Goal: Information Seeking & Learning: Learn about a topic

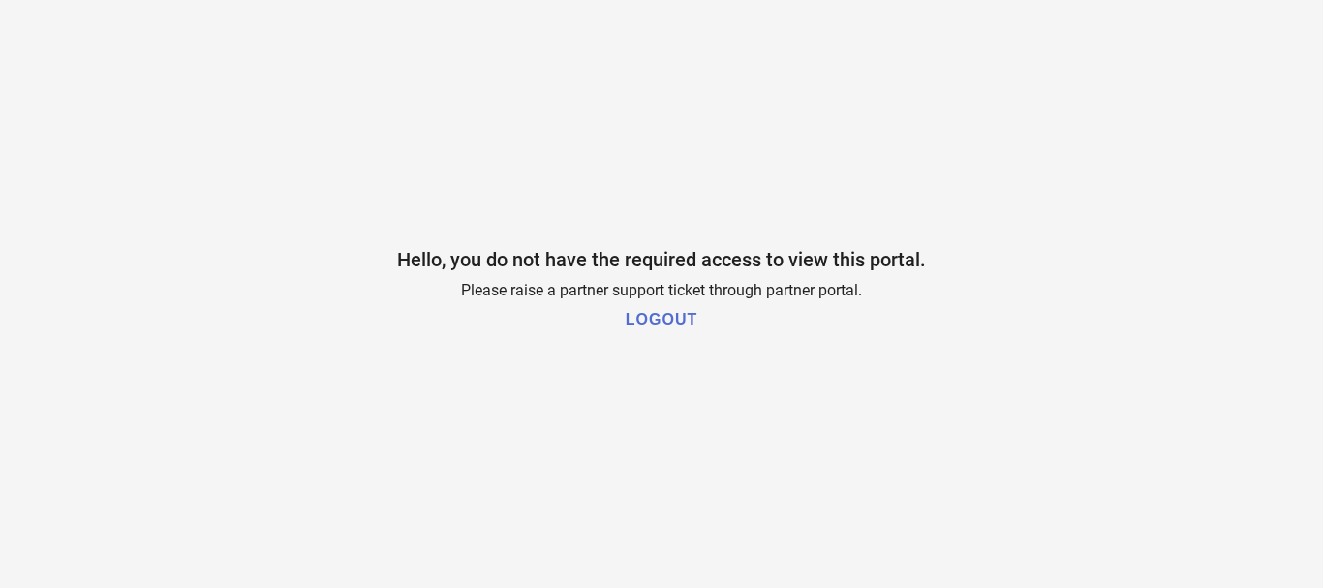
click at [646, 316] on h1 "LOGOUT" at bounding box center [662, 319] width 72 height 17
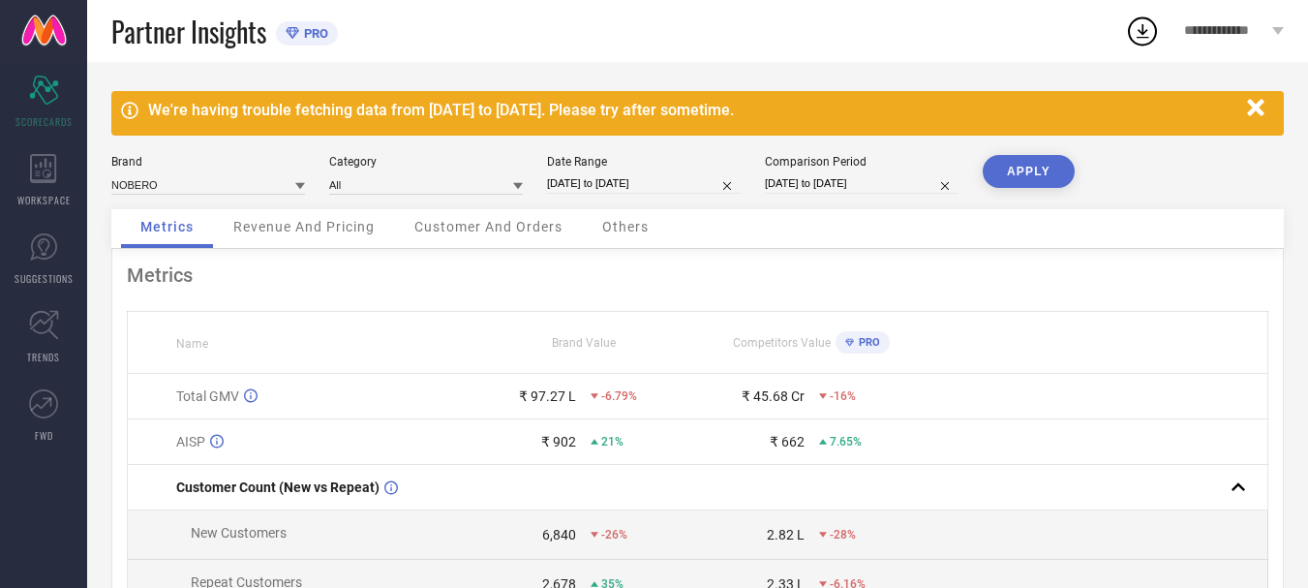
click at [1251, 107] on icon "button" at bounding box center [1255, 107] width 16 height 16
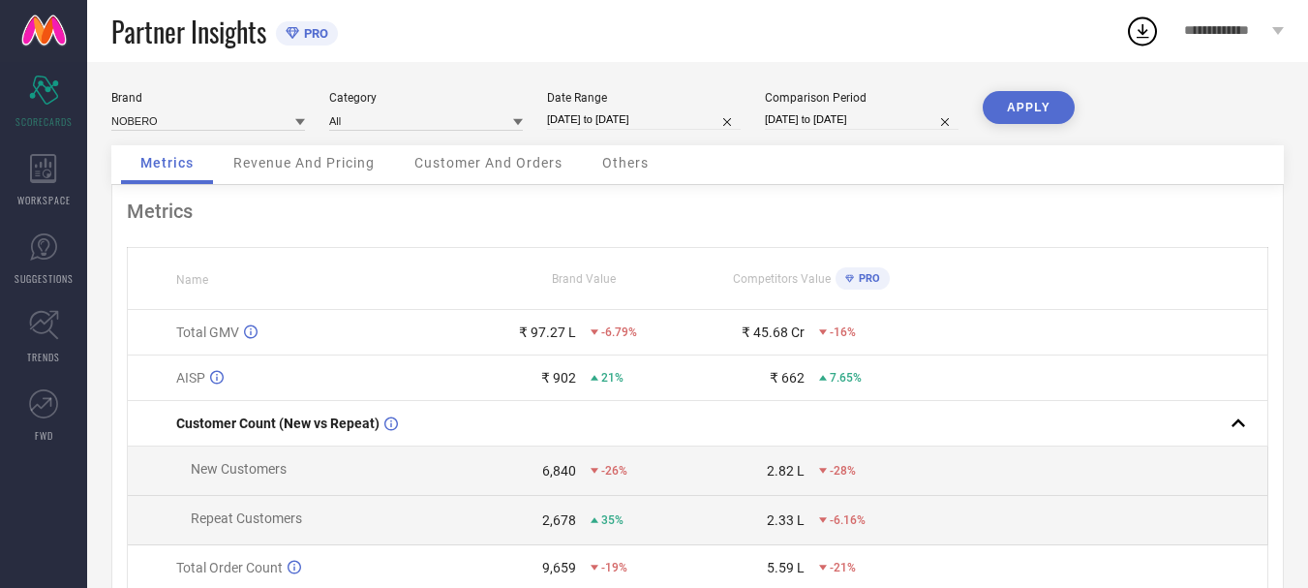
click at [277, 171] on div "Revenue And Pricing" at bounding box center [304, 164] width 180 height 39
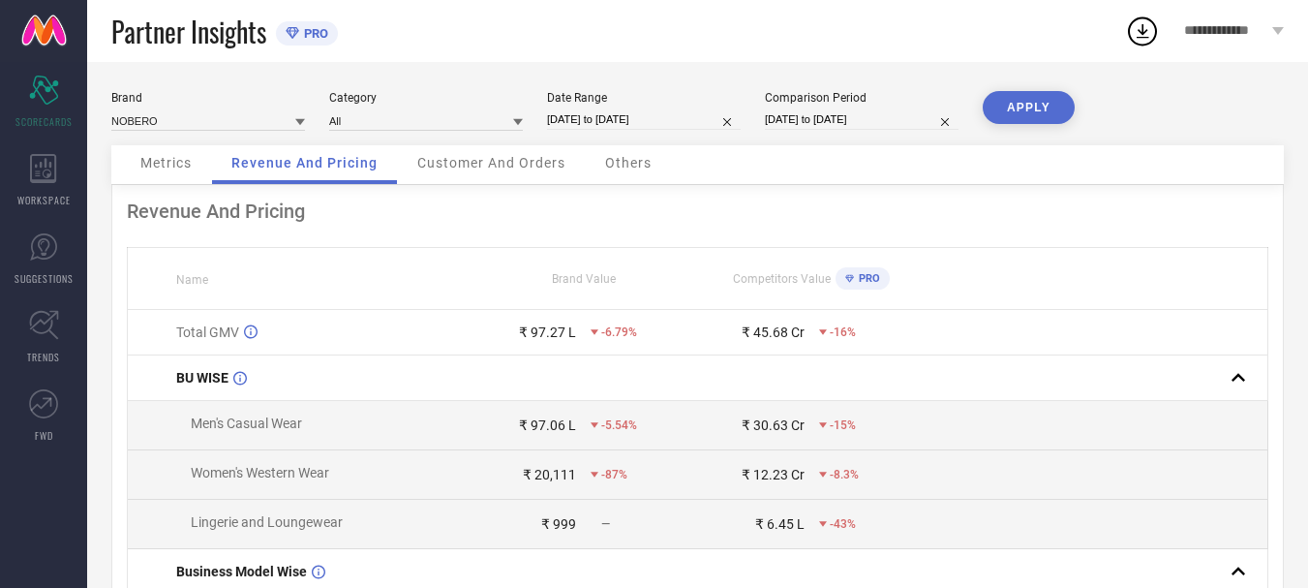
click at [468, 157] on span "Customer And Orders" at bounding box center [491, 162] width 148 height 15
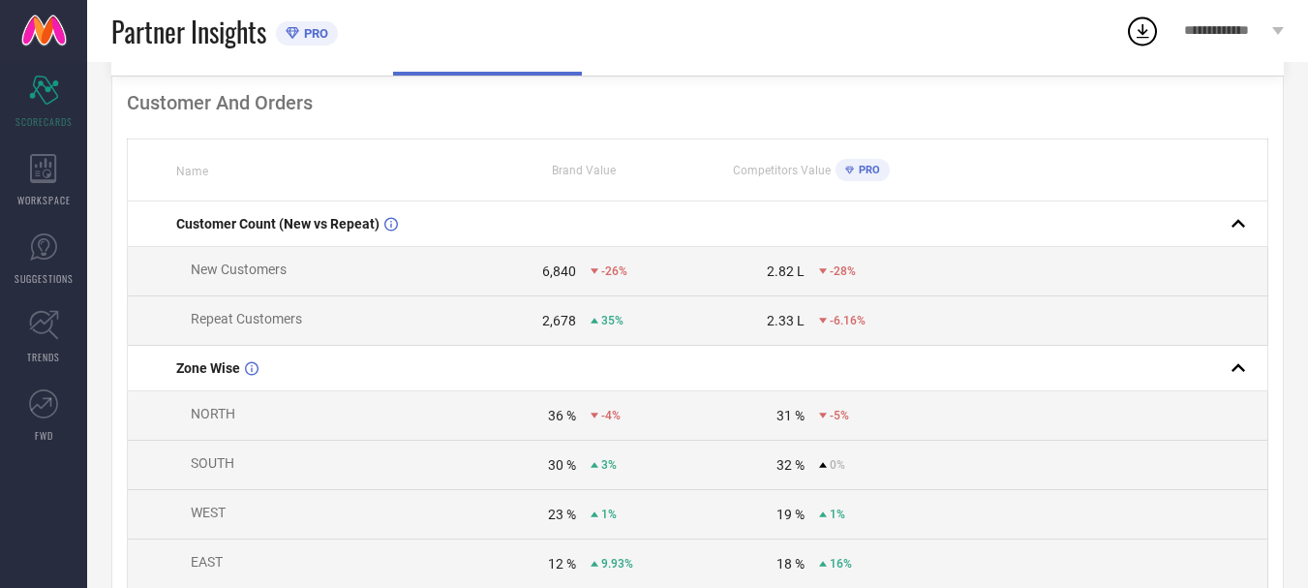
scroll to position [111, 0]
click at [809, 172] on span "Competitors Value" at bounding box center [782, 168] width 98 height 14
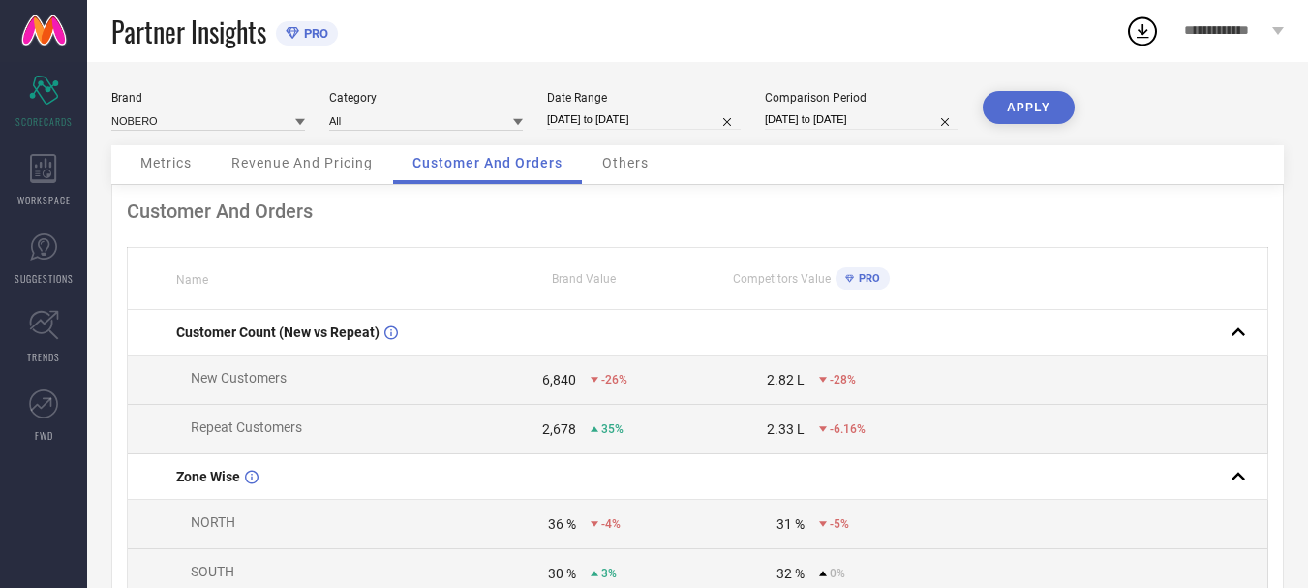
click at [392, 131] on div "Brand NOBERO Category All Date Range [DATE] to [DATE] Comparison Period [DATE] …" at bounding box center [697, 118] width 1173 height 54
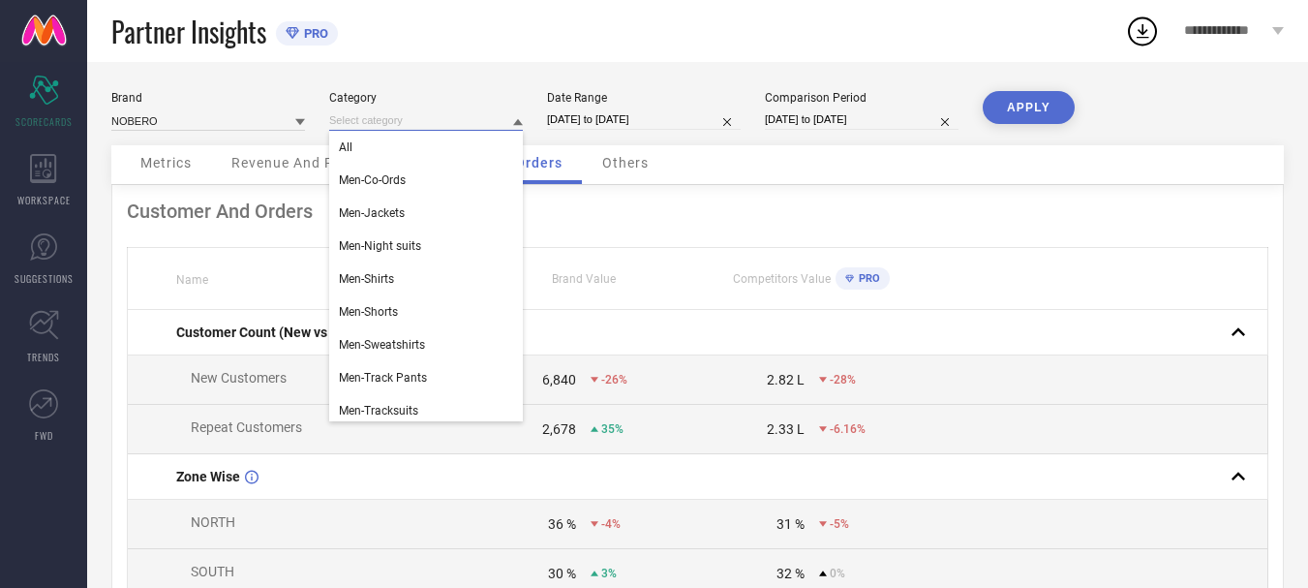
click at [419, 119] on input at bounding box center [426, 120] width 194 height 20
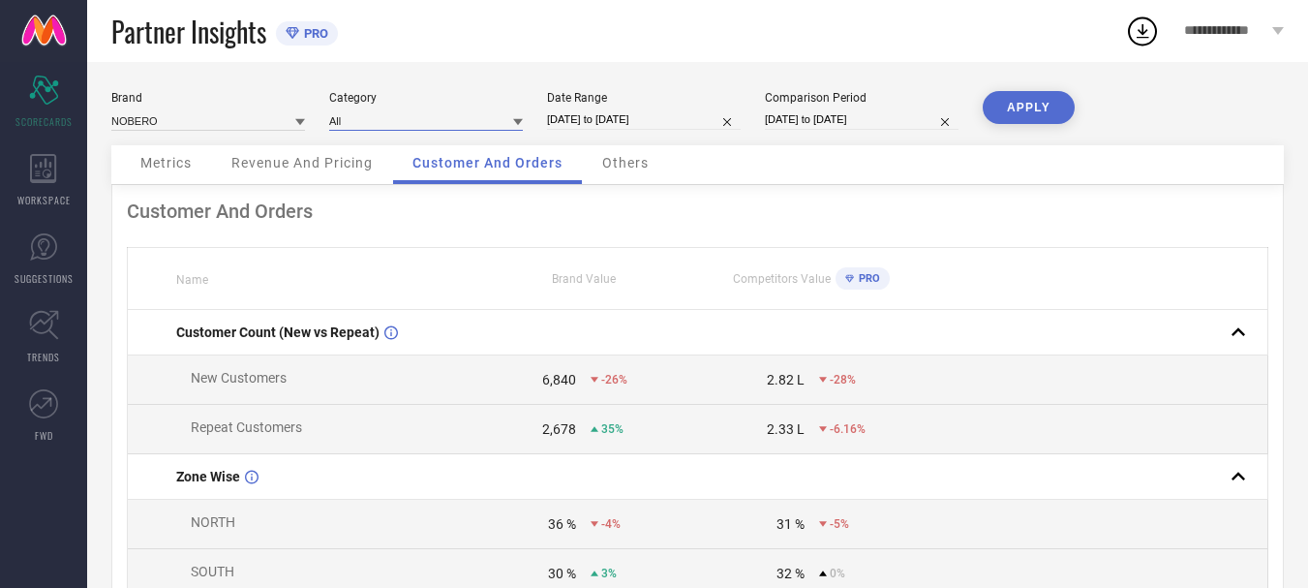
click at [430, 121] on input at bounding box center [426, 120] width 194 height 20
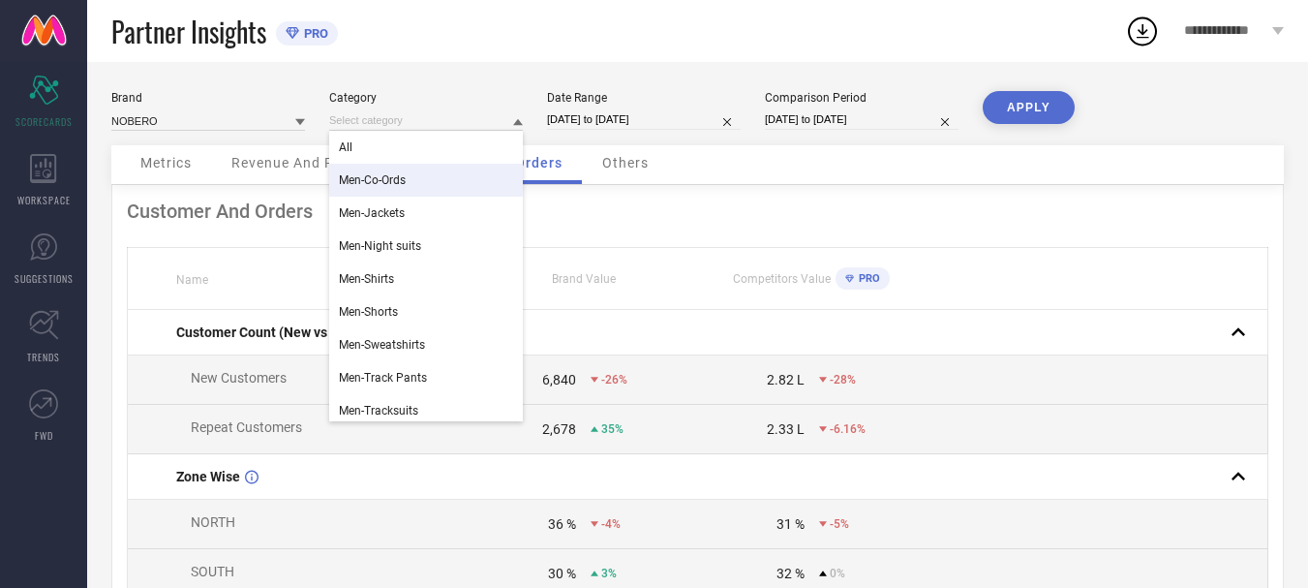
click at [413, 184] on div "Men-Co-Ords" at bounding box center [426, 180] width 194 height 33
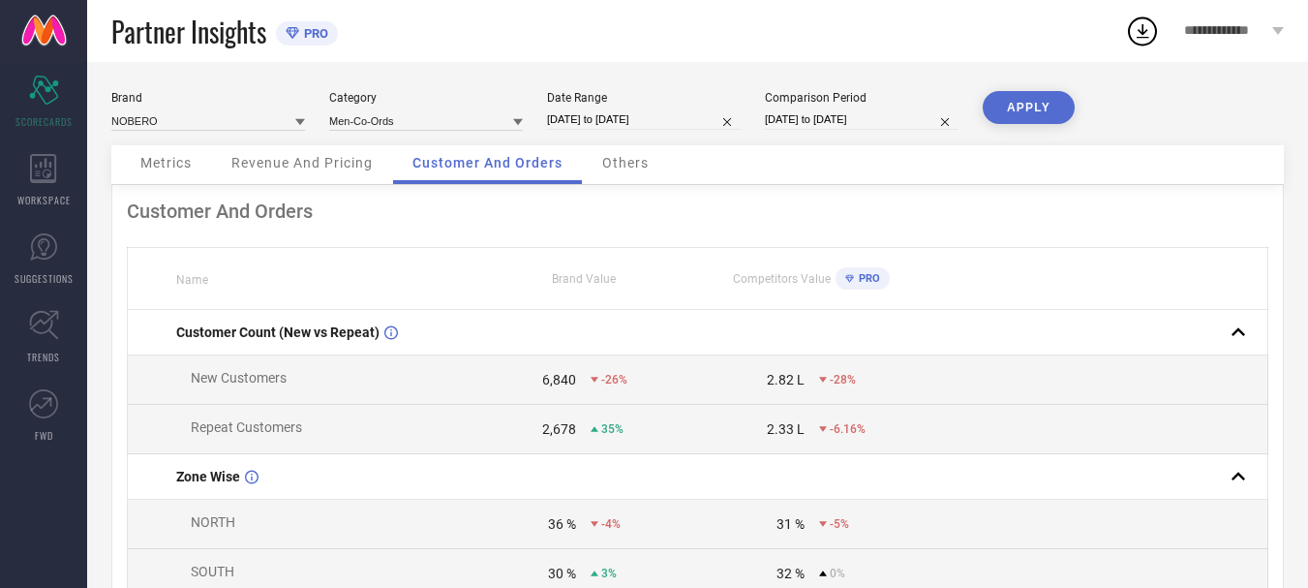
click at [1056, 105] on button "APPLY" at bounding box center [1029, 107] width 92 height 33
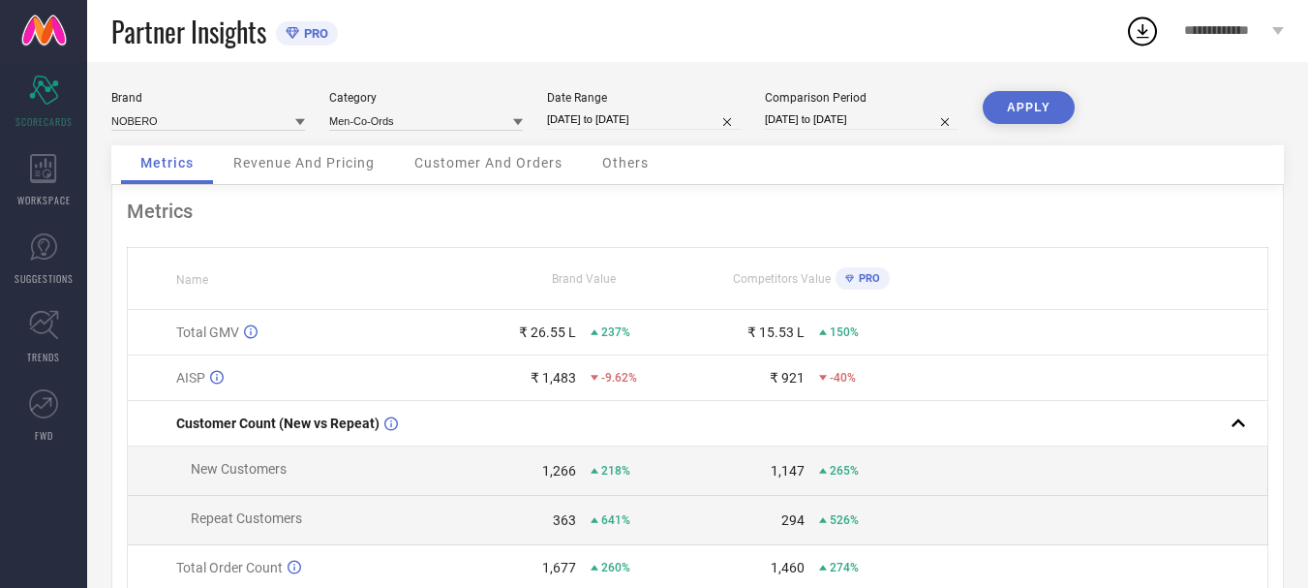
select select "7"
select select "2025"
select select "8"
select select "2025"
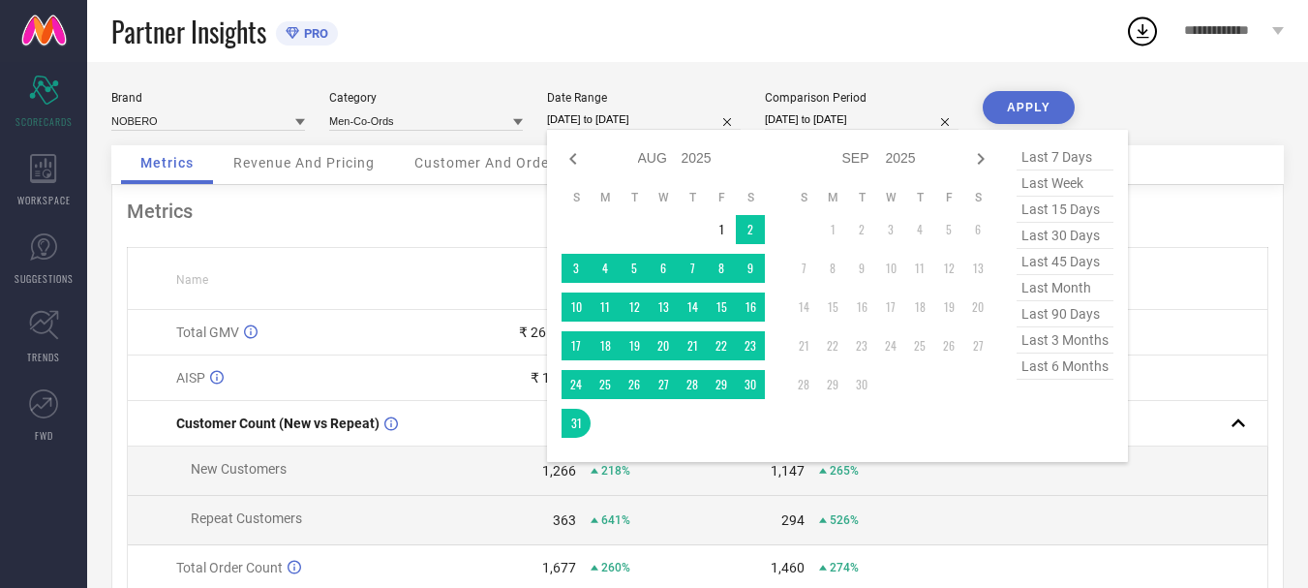
click at [599, 120] on input "[DATE] to [DATE]" at bounding box center [644, 119] width 194 height 20
click at [1064, 311] on span "last 90 days" at bounding box center [1065, 314] width 97 height 26
type input "[DATE] to [DATE]"
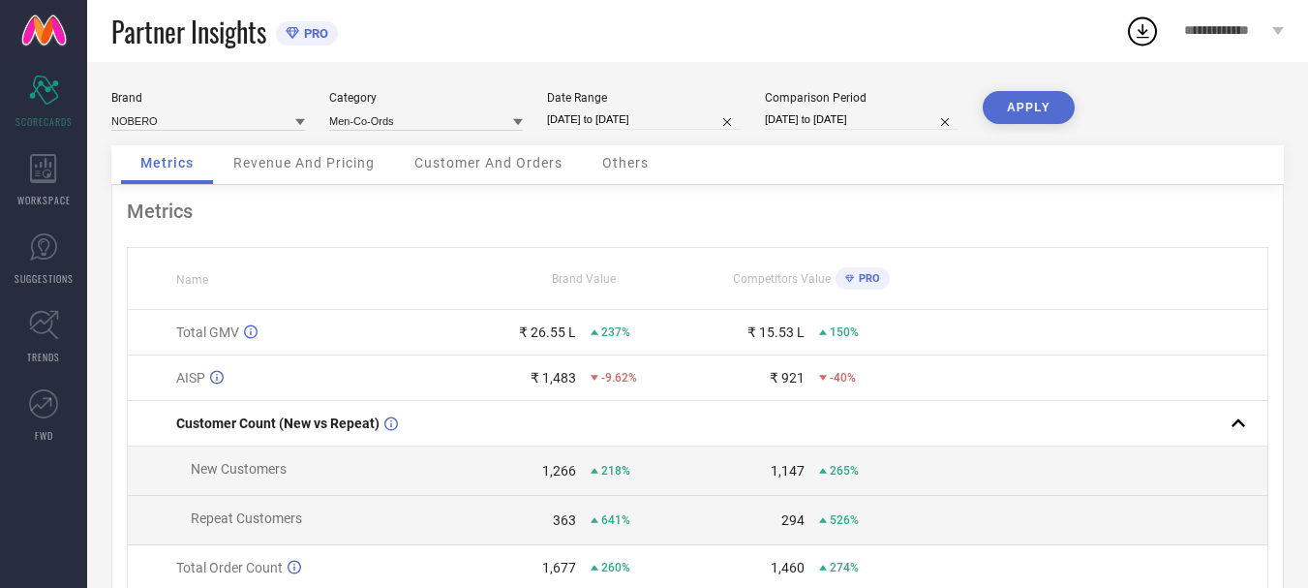
click at [1029, 108] on button "APPLY" at bounding box center [1029, 107] width 92 height 33
click at [480, 174] on div "Customer And Orders" at bounding box center [488, 164] width 187 height 39
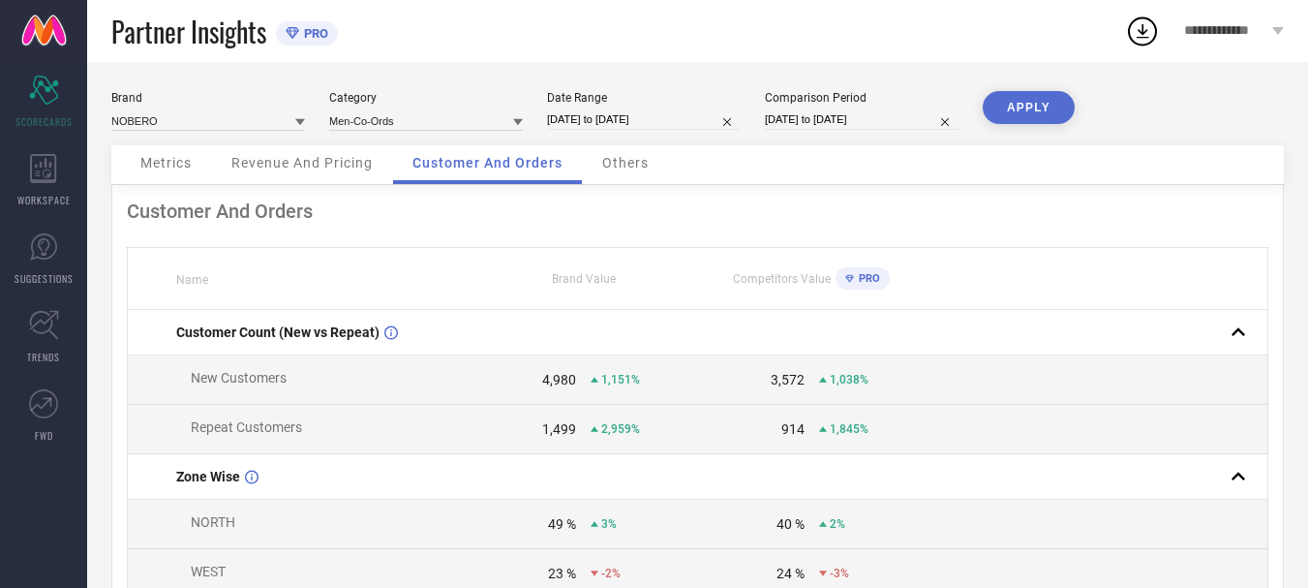
click at [615, 169] on span "Others" at bounding box center [625, 162] width 46 height 15
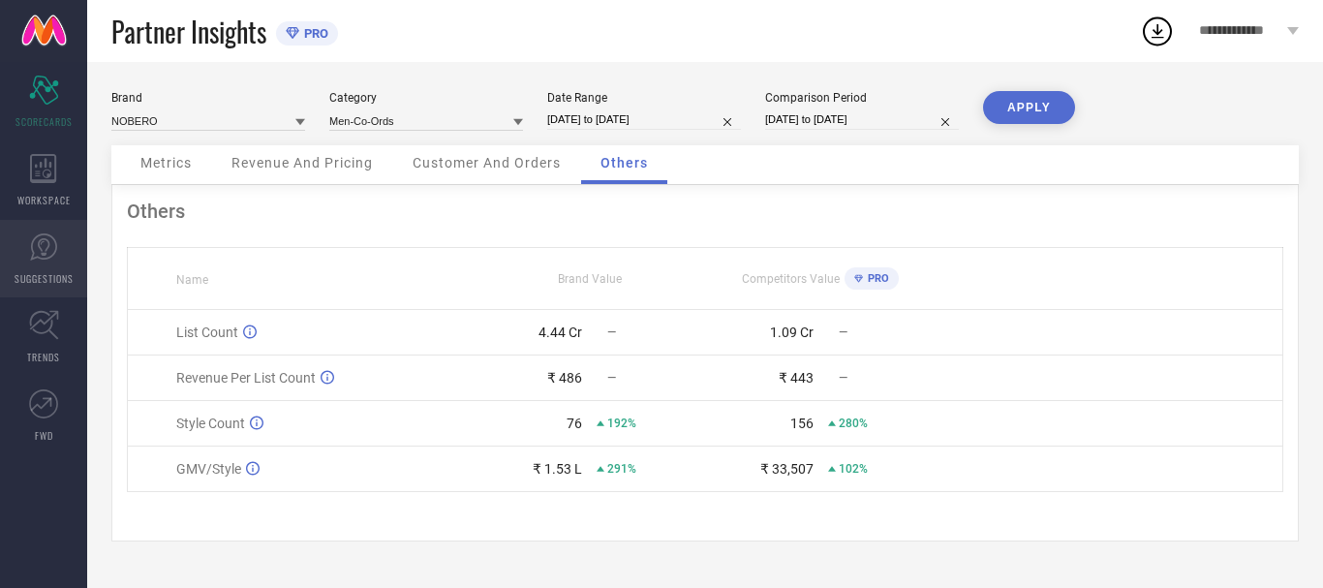
click at [38, 259] on icon at bounding box center [43, 246] width 29 height 29
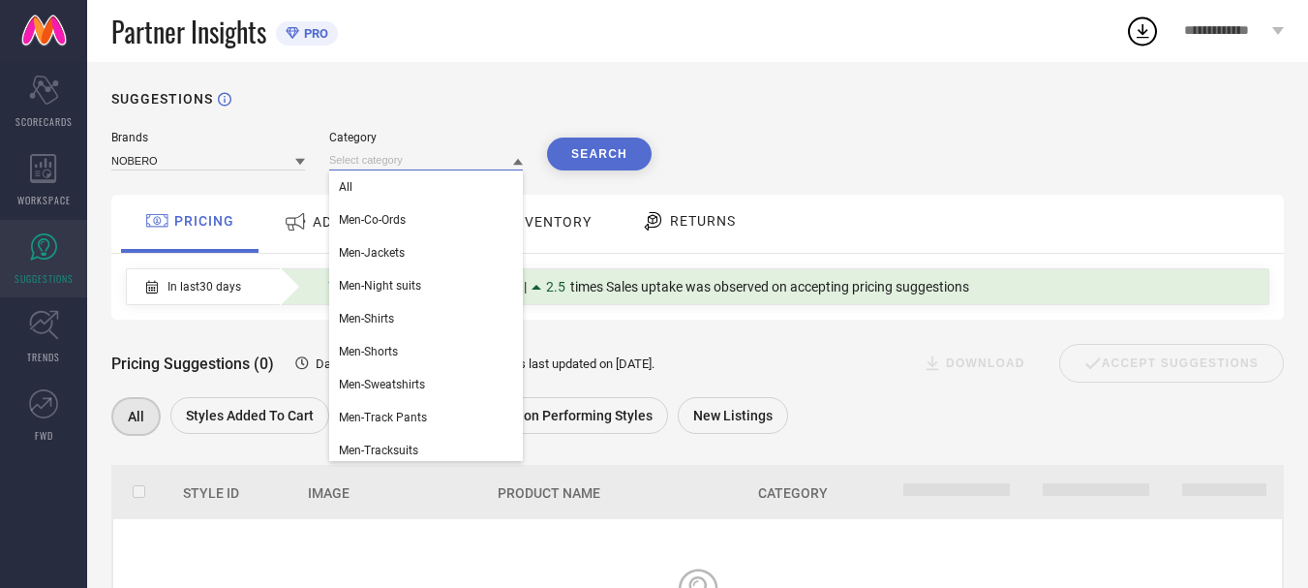
click at [390, 169] on input at bounding box center [426, 160] width 194 height 20
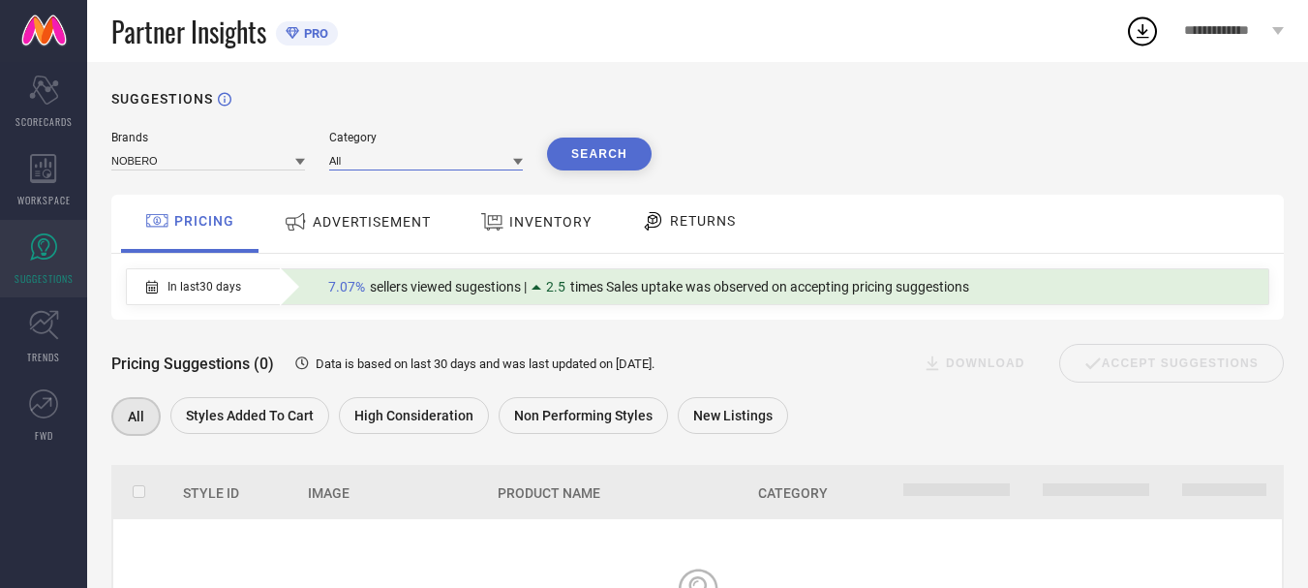
click at [415, 165] on input at bounding box center [426, 160] width 194 height 20
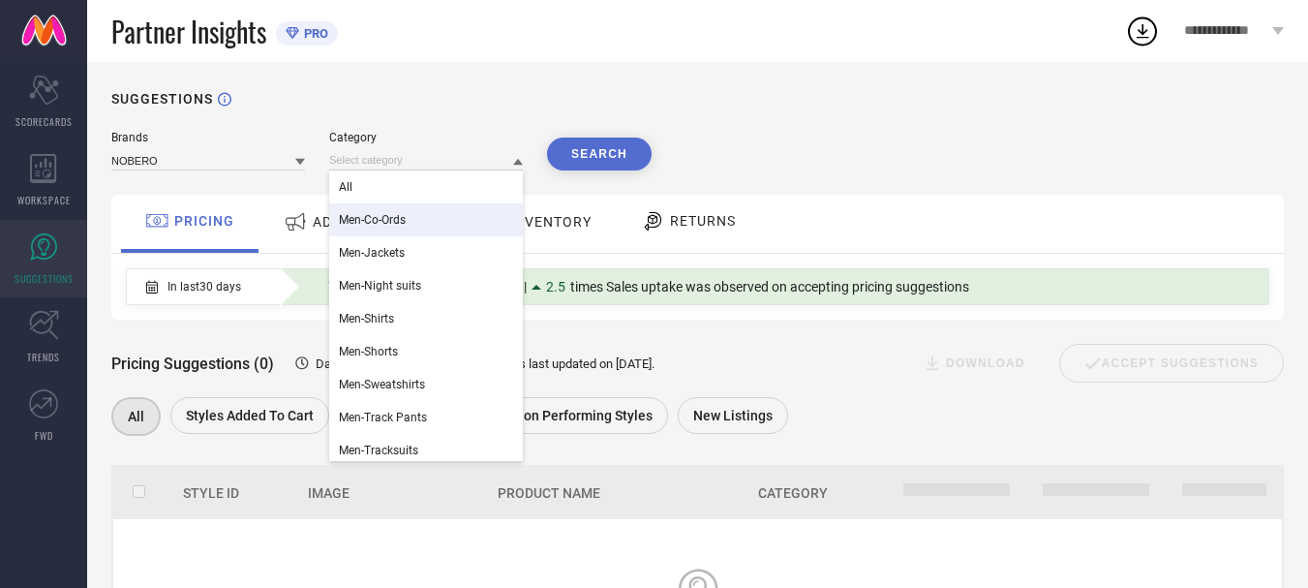
click at [391, 224] on span "Men-Co-Ords" at bounding box center [372, 220] width 67 height 14
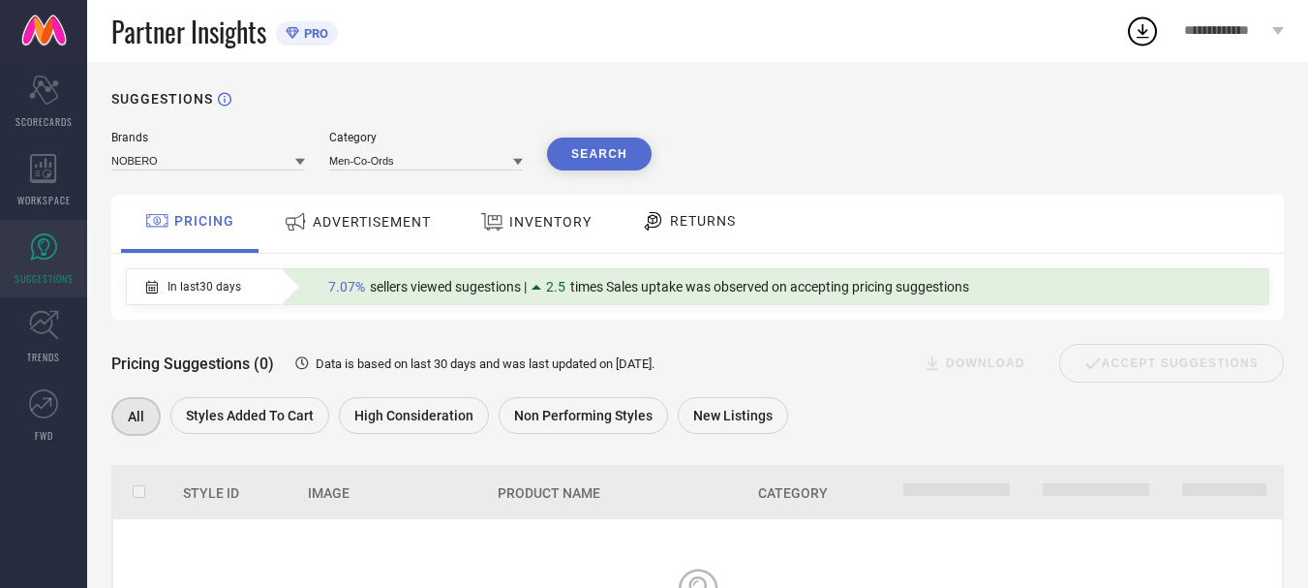
click at [608, 163] on button "Search" at bounding box center [599, 154] width 105 height 33
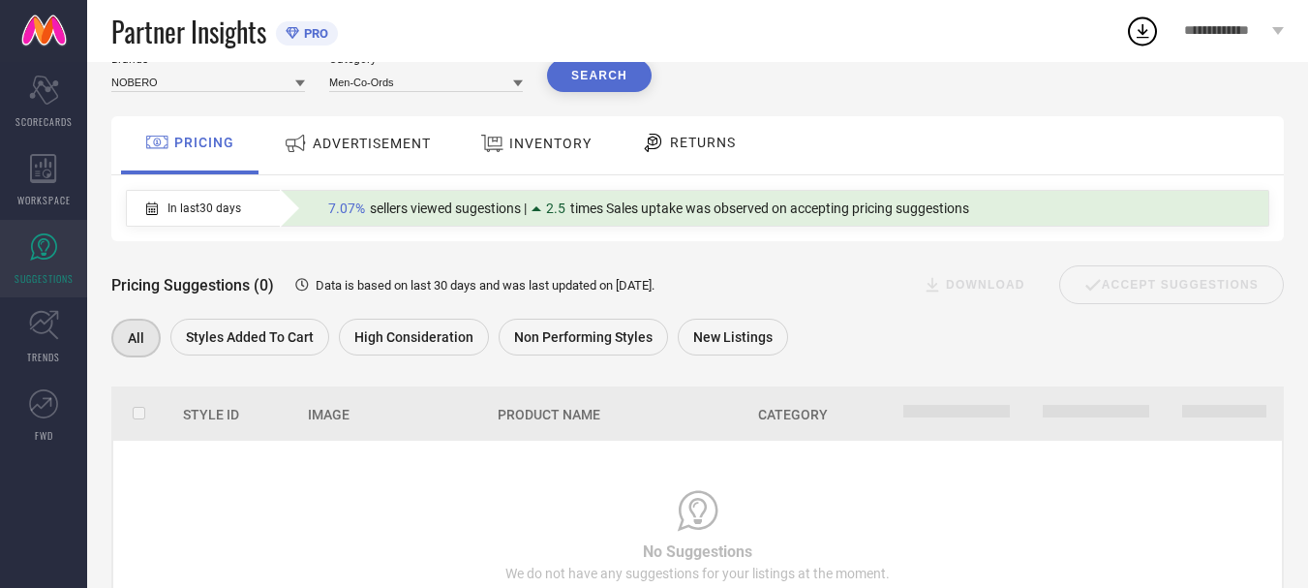
scroll to position [85, 0]
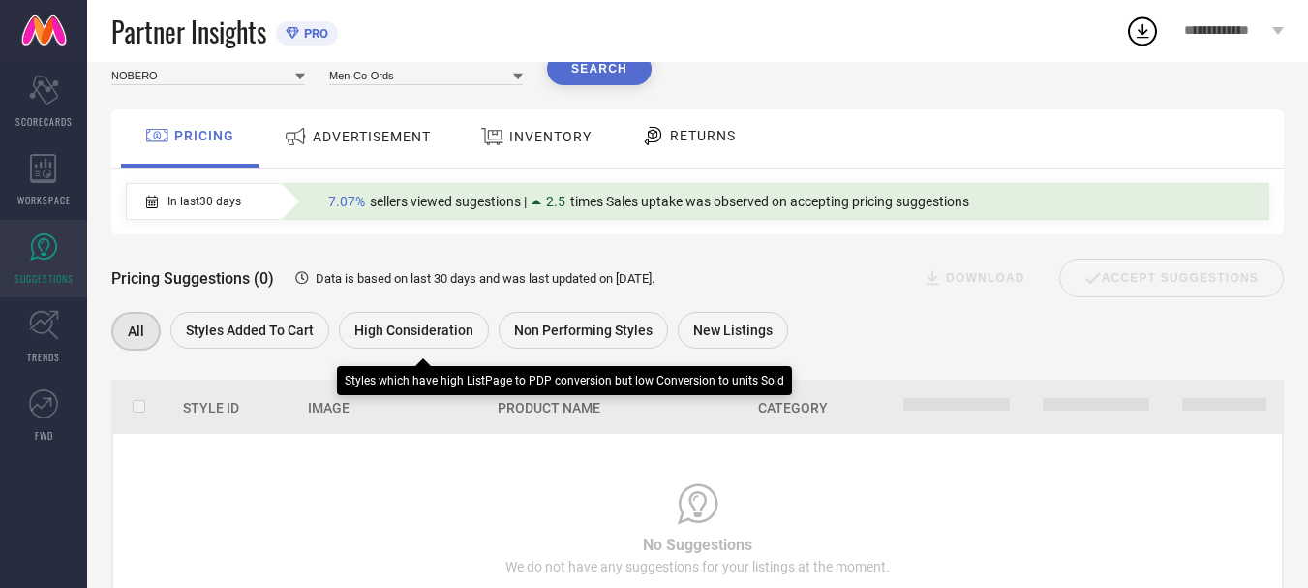
click at [430, 333] on span "High Consideration" at bounding box center [413, 330] width 119 height 15
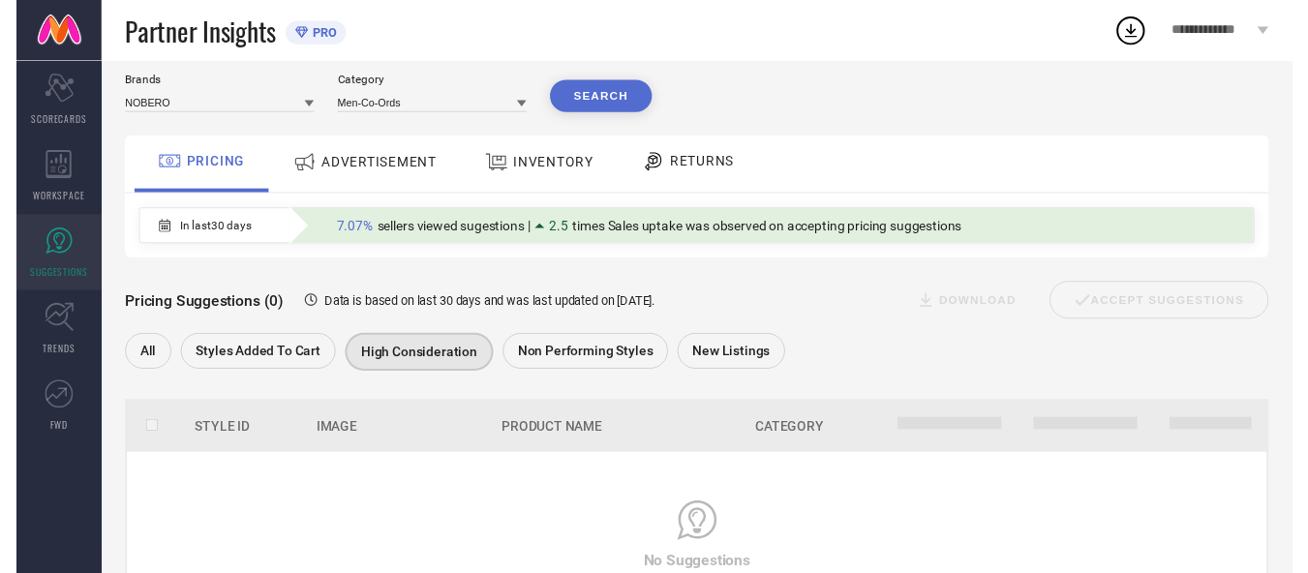
scroll to position [11, 0]
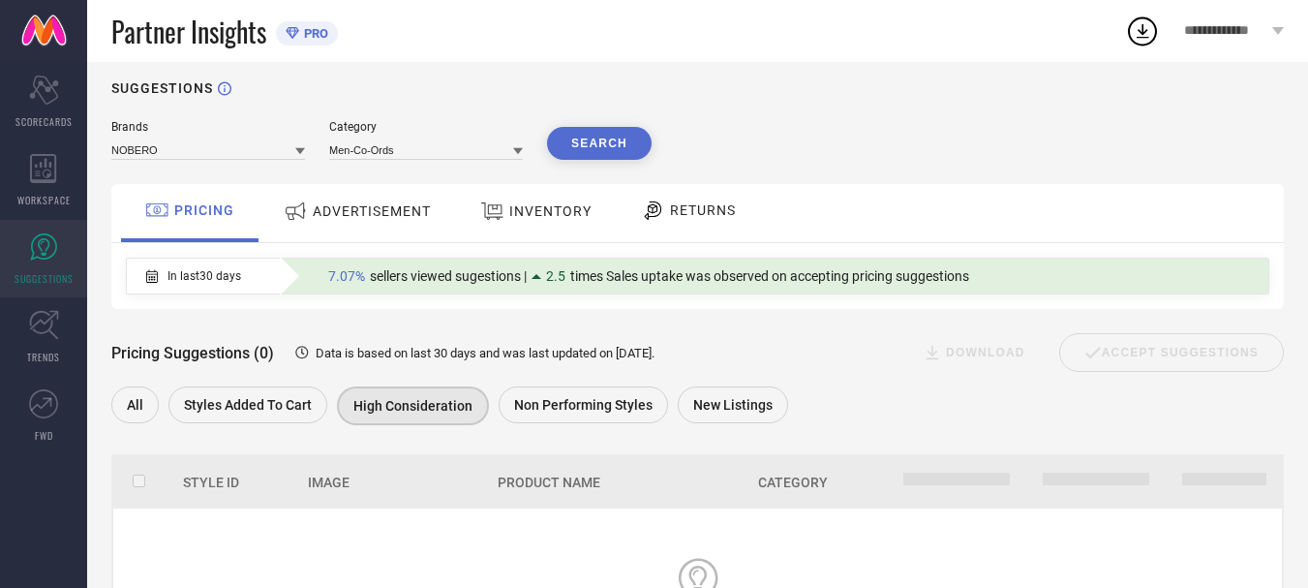
click at [372, 225] on div "ADVERTISEMENT" at bounding box center [357, 211] width 157 height 35
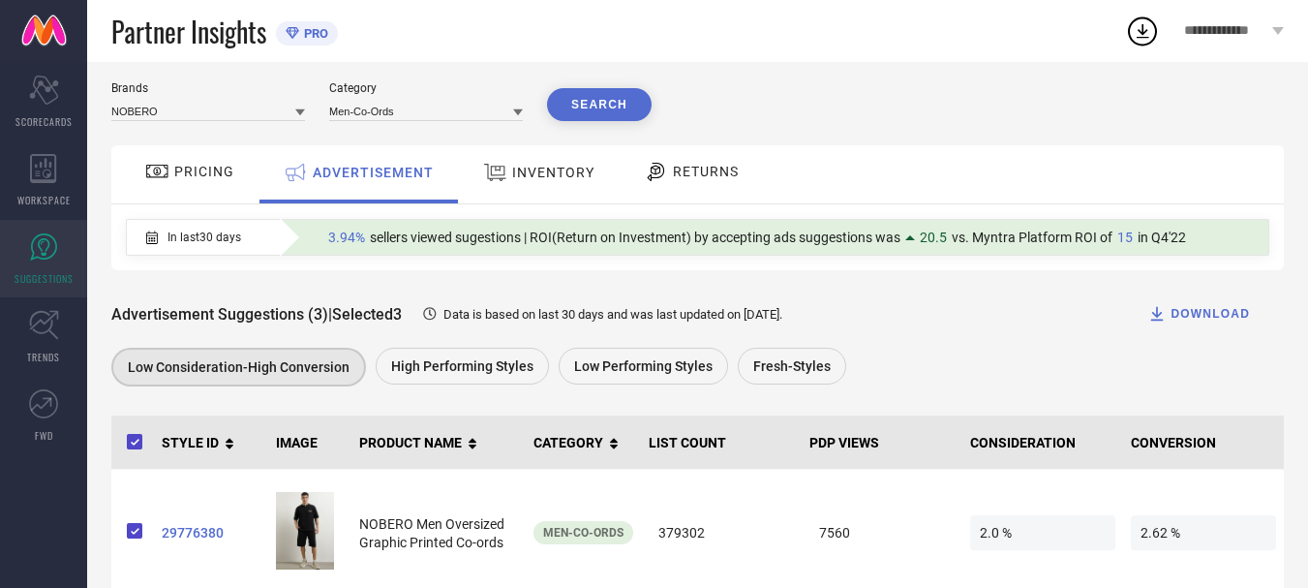
scroll to position [48, 0]
click at [34, 347] on link "TRENDS" at bounding box center [43, 336] width 87 height 77
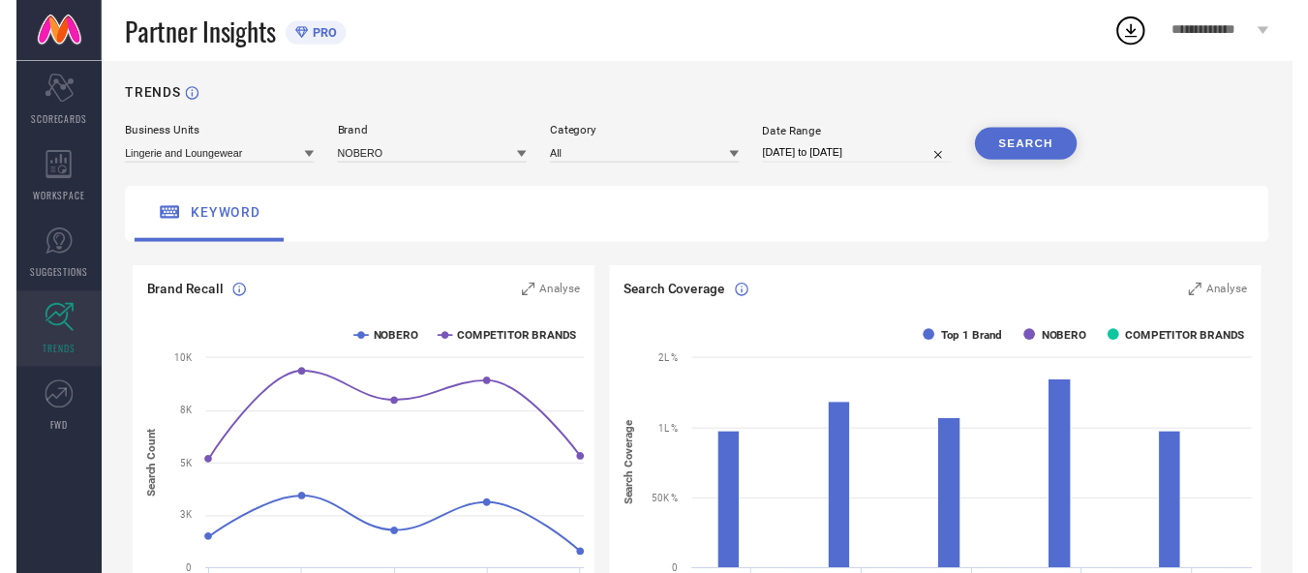
scroll to position [5, 0]
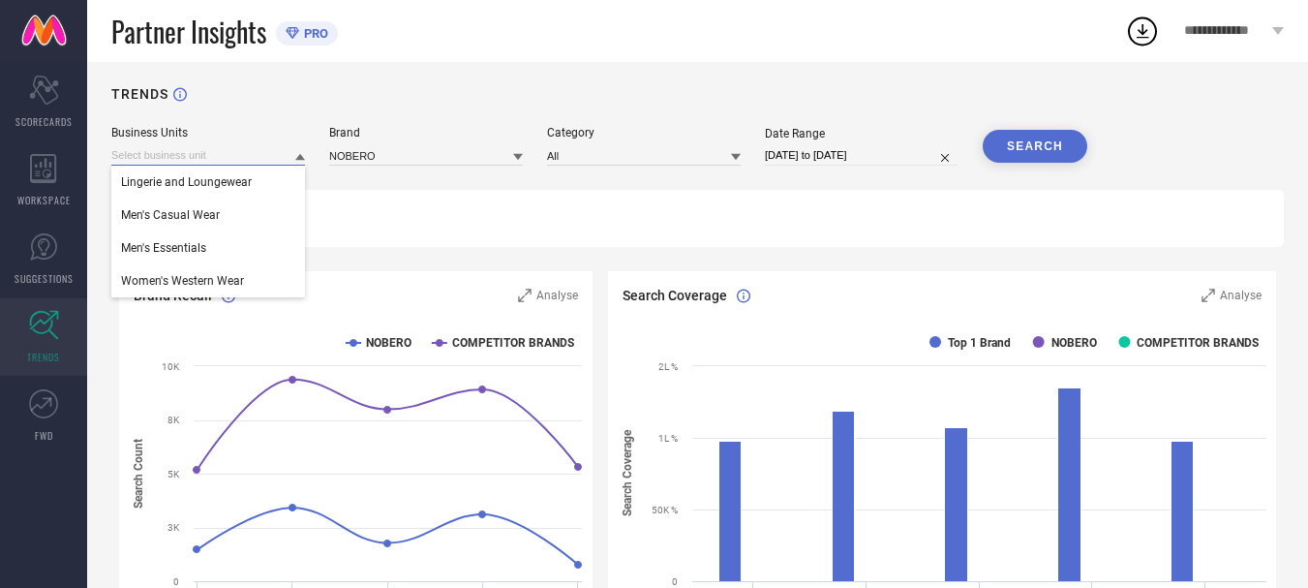
click at [203, 164] on input at bounding box center [208, 155] width 194 height 20
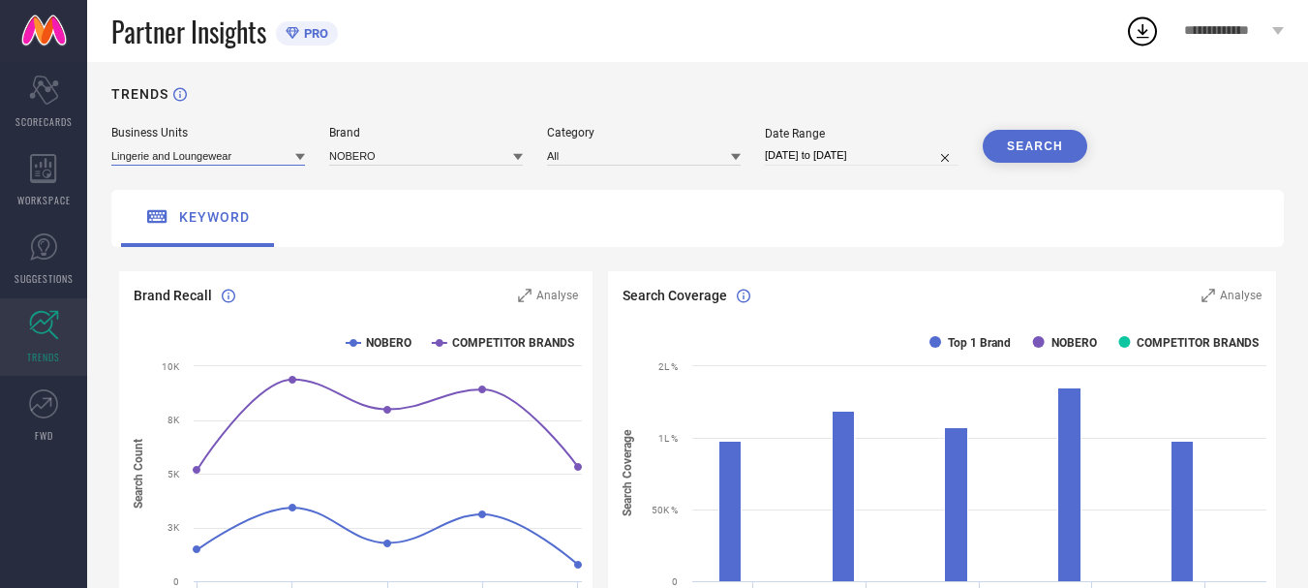
click at [203, 164] on input at bounding box center [208, 155] width 194 height 20
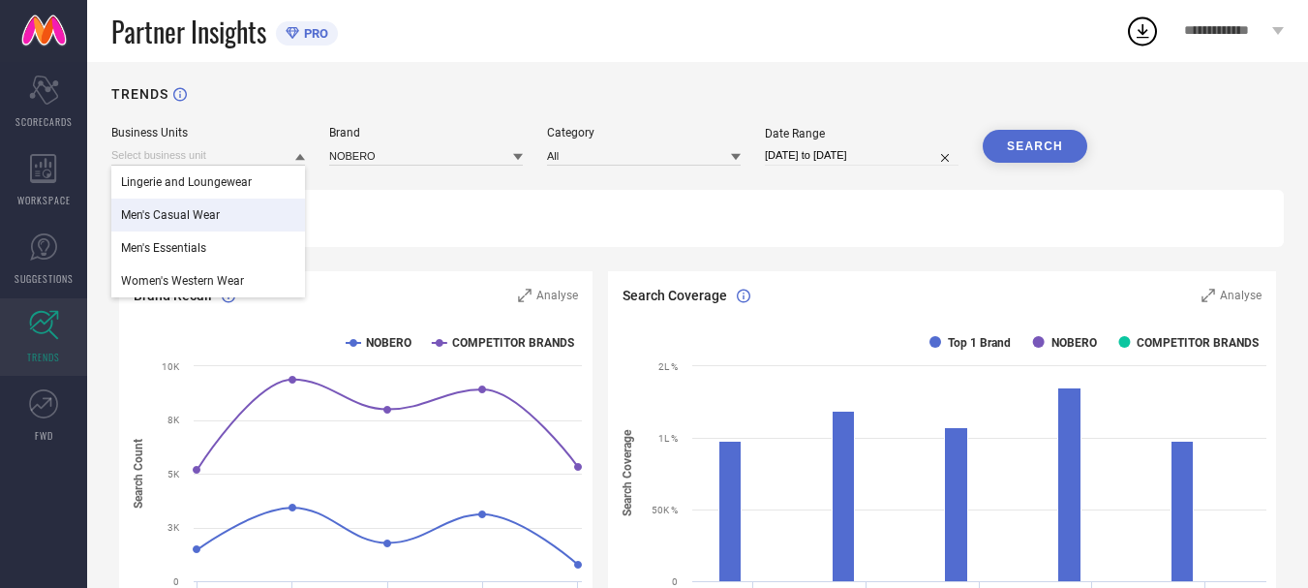
click at [231, 223] on div "Men's Casual Wear" at bounding box center [208, 215] width 194 height 33
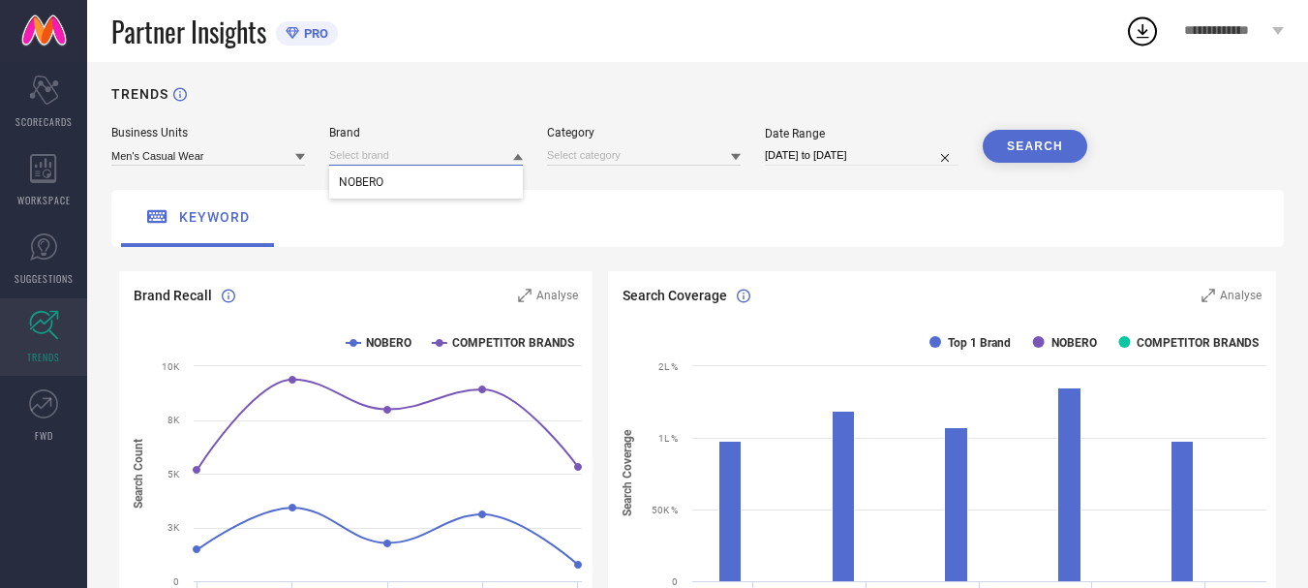
click at [470, 161] on input at bounding box center [426, 155] width 194 height 20
click at [469, 155] on input at bounding box center [426, 155] width 194 height 20
click at [447, 179] on div "NOBERO" at bounding box center [426, 182] width 194 height 33
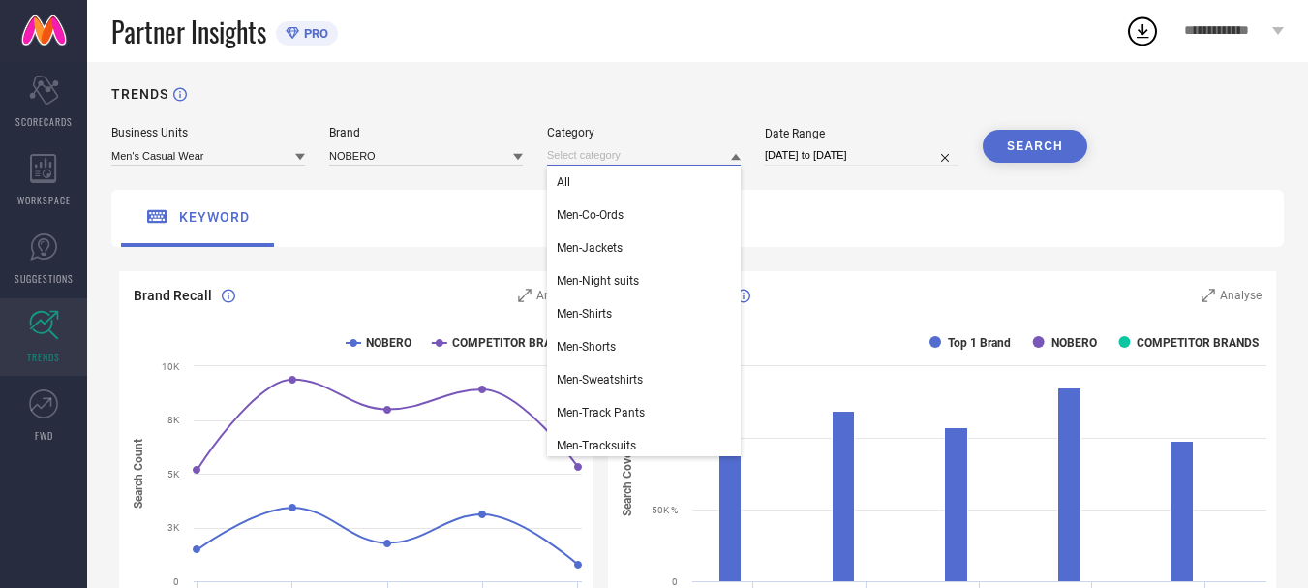
click at [609, 159] on input at bounding box center [644, 155] width 194 height 20
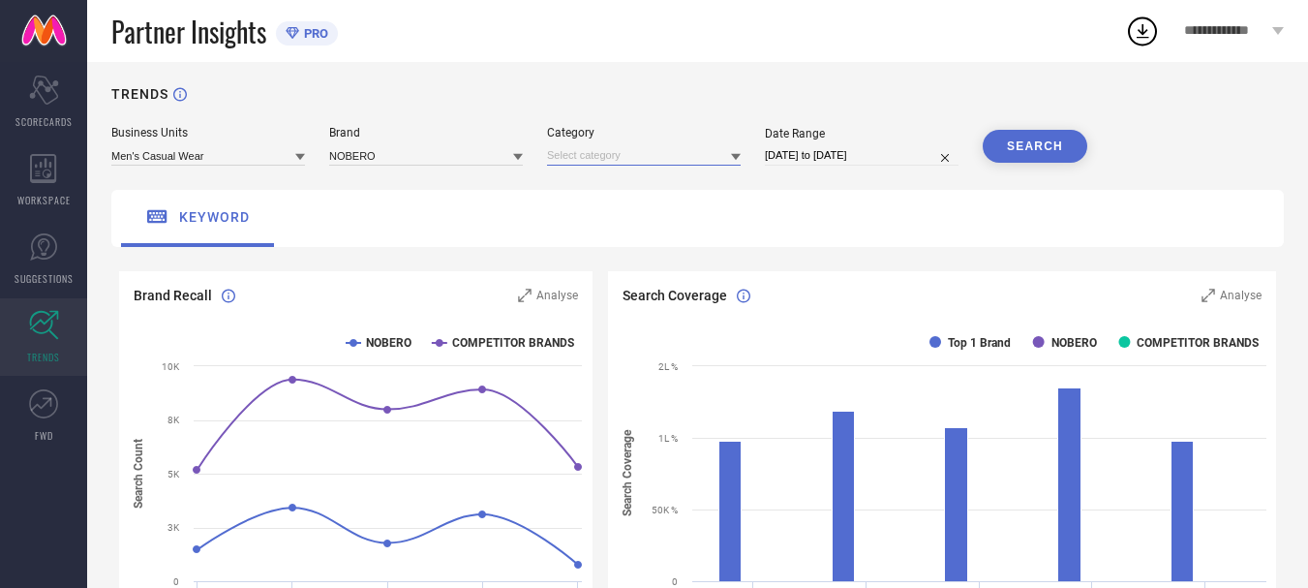
click at [637, 154] on input at bounding box center [644, 155] width 194 height 20
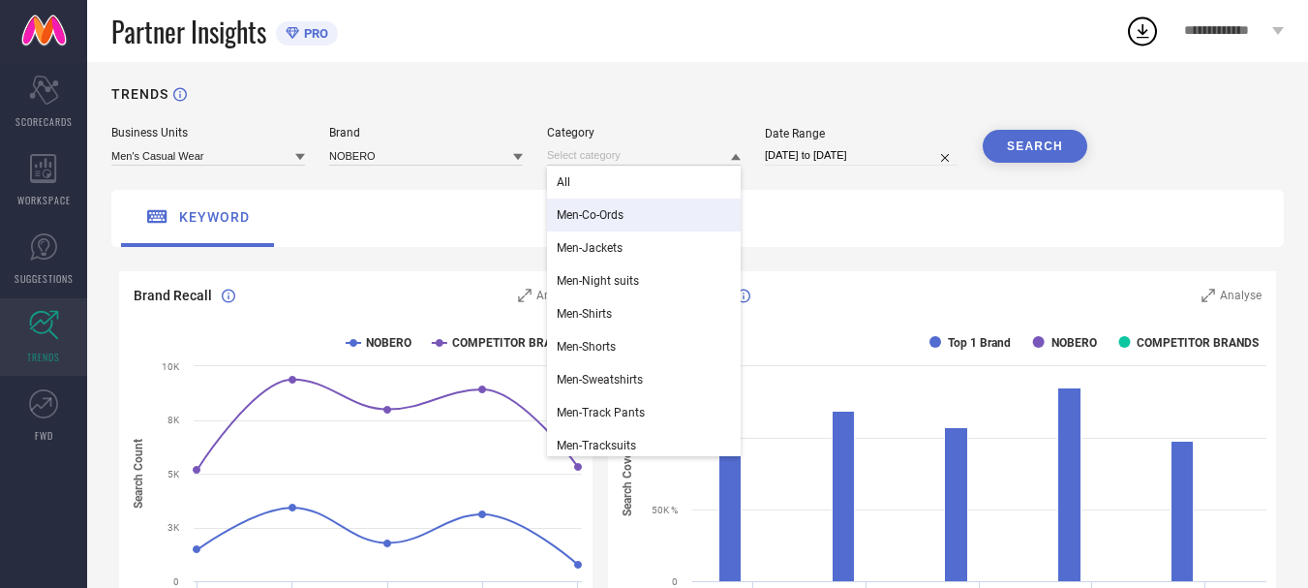
click at [603, 209] on span "Men-Co-Ords" at bounding box center [590, 215] width 67 height 14
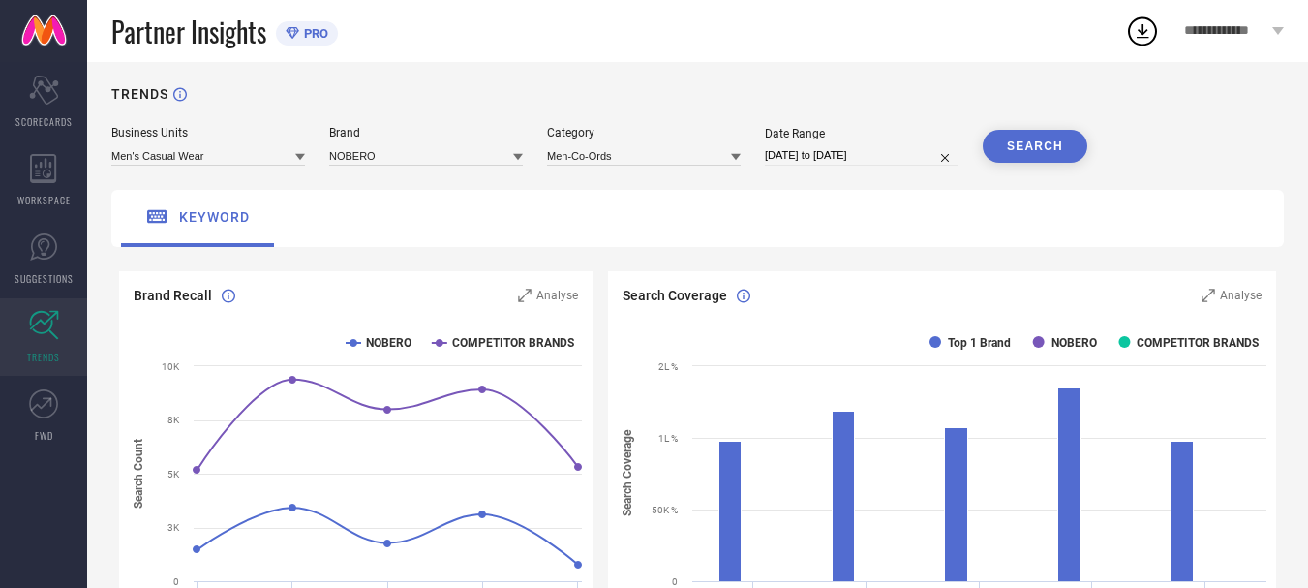
click at [1034, 145] on button "SEARCH" at bounding box center [1035, 146] width 105 height 33
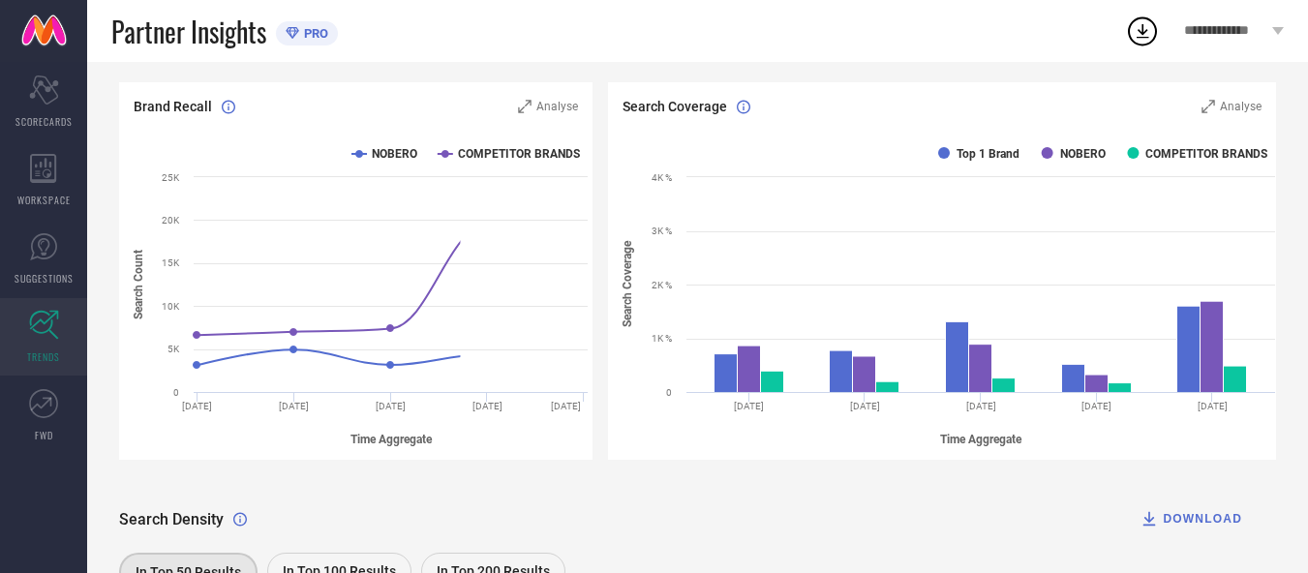
scroll to position [195, 0]
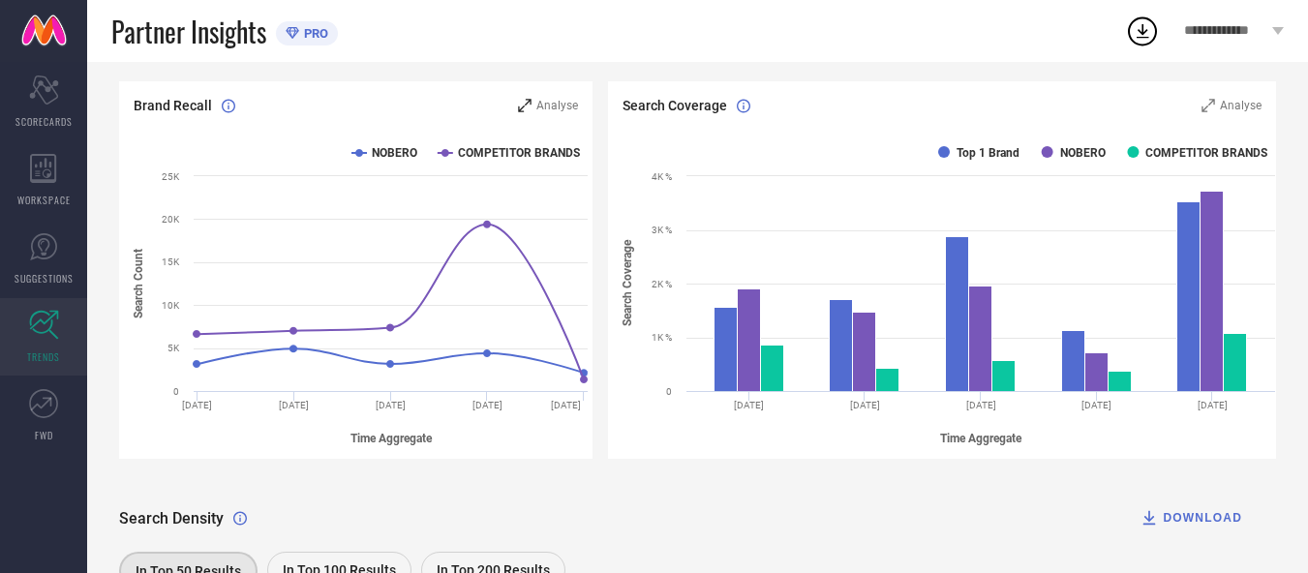
click at [531, 107] on icon at bounding box center [525, 106] width 14 height 14
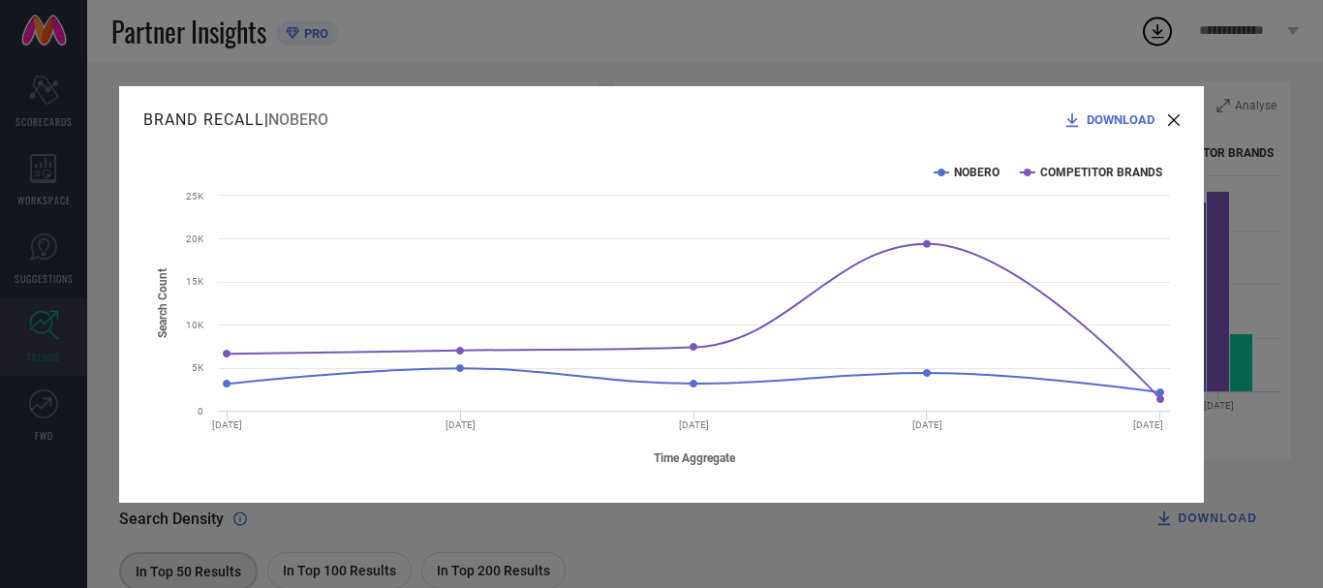
click at [1165, 127] on div "DOWNLOAD" at bounding box center [1120, 119] width 117 height 19
click at [1179, 119] on icon at bounding box center [1174, 120] width 12 height 12
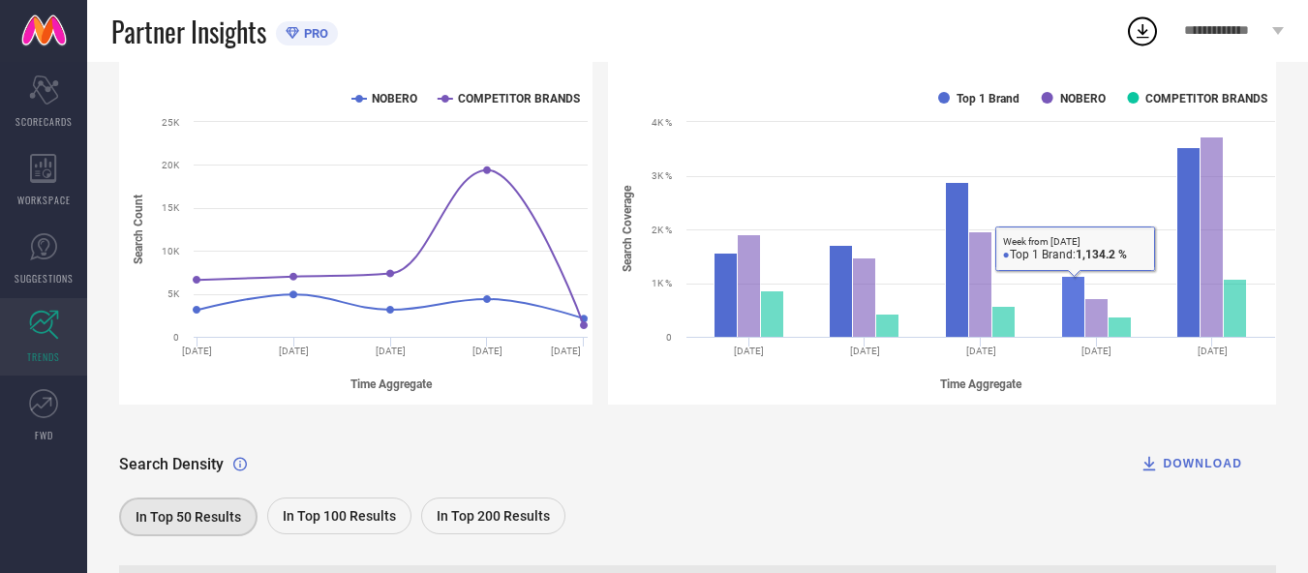
scroll to position [0, 0]
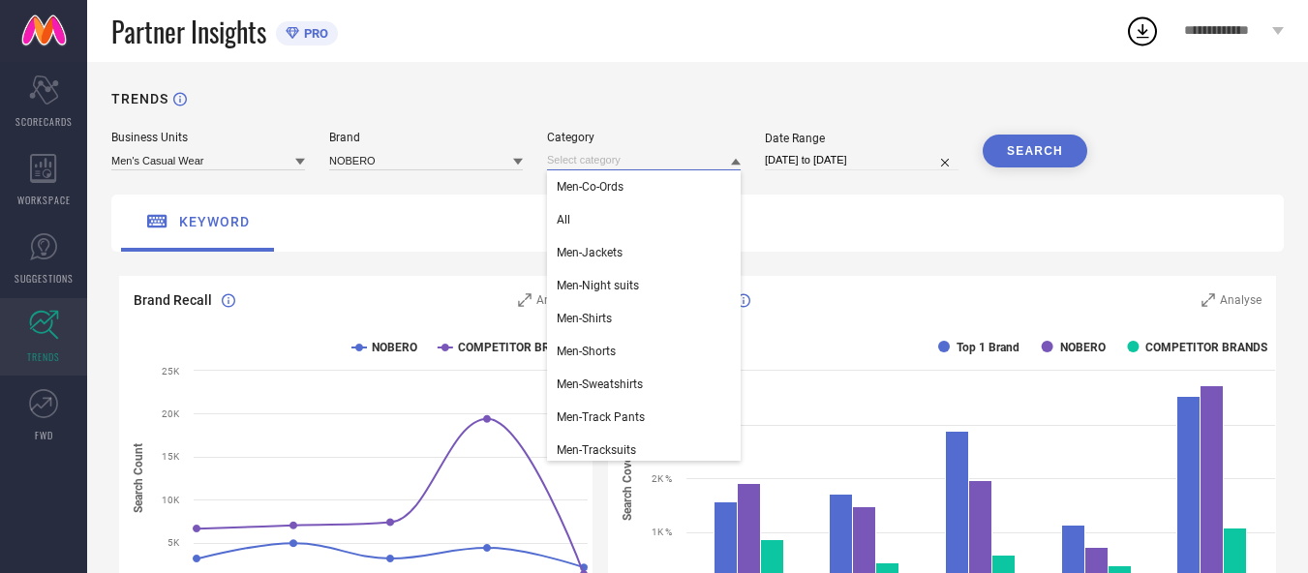
click at [570, 165] on input at bounding box center [644, 160] width 194 height 20
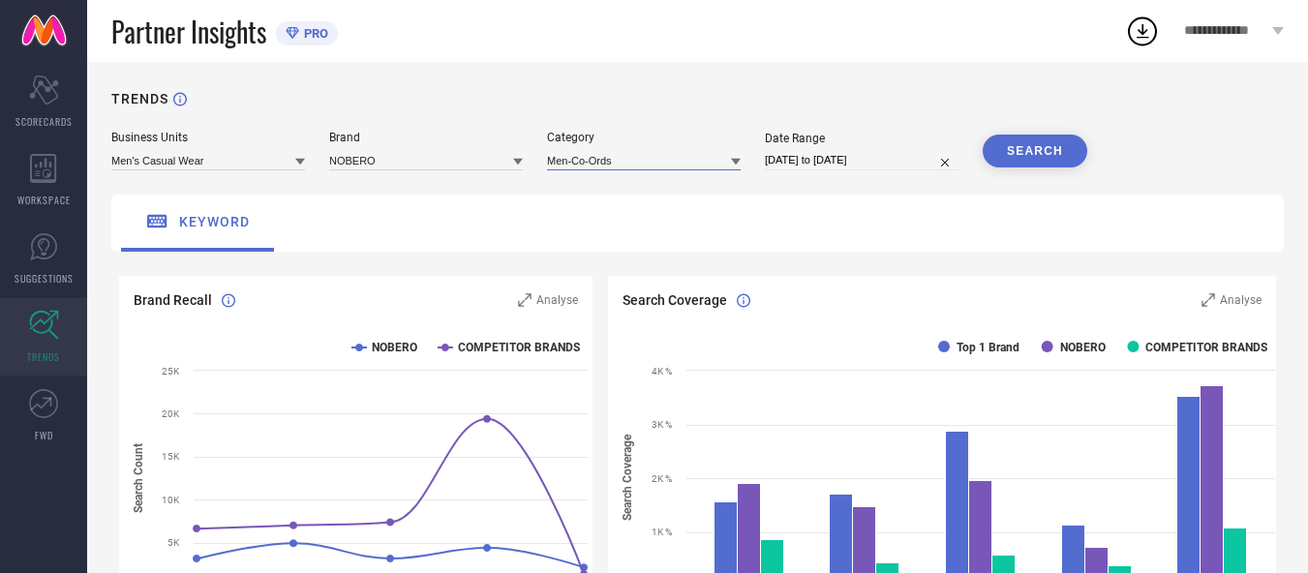
click at [614, 157] on input at bounding box center [644, 160] width 194 height 20
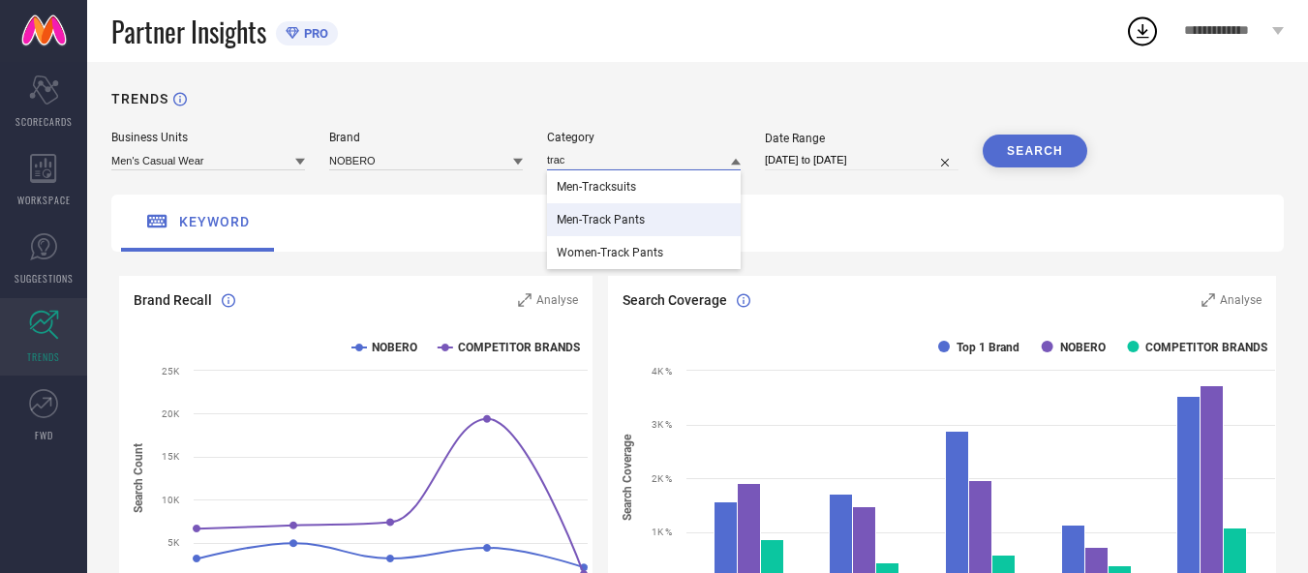
type input "trac"
click at [644, 209] on div "Men-Track Pants" at bounding box center [644, 219] width 194 height 33
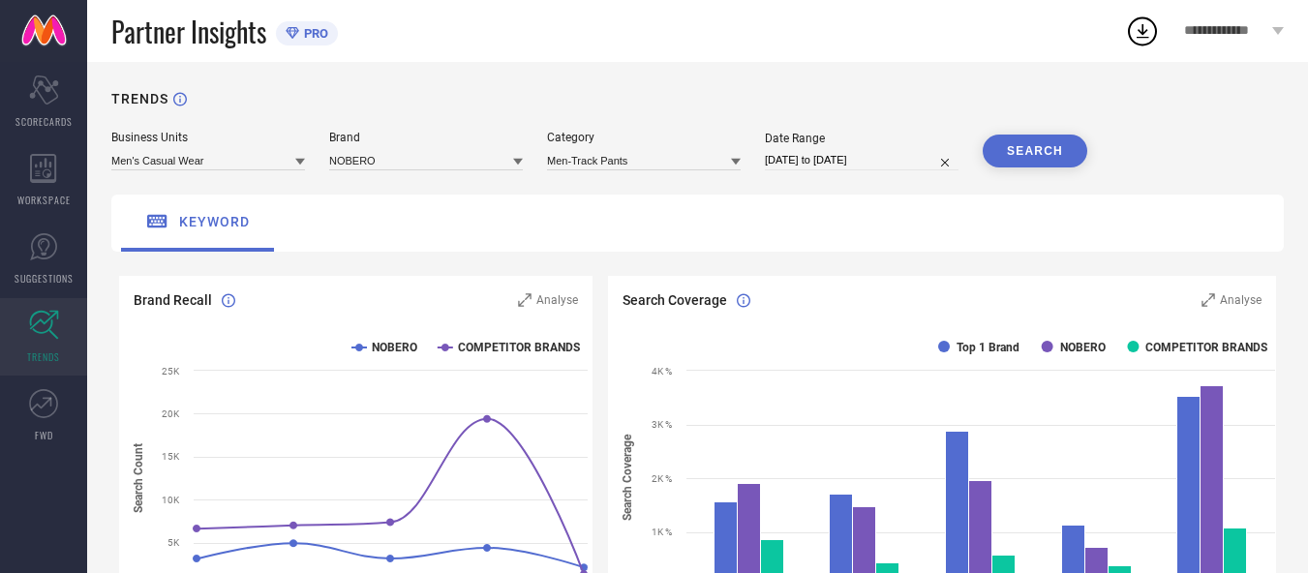
click at [999, 153] on button "SEARCH" at bounding box center [1035, 151] width 105 height 33
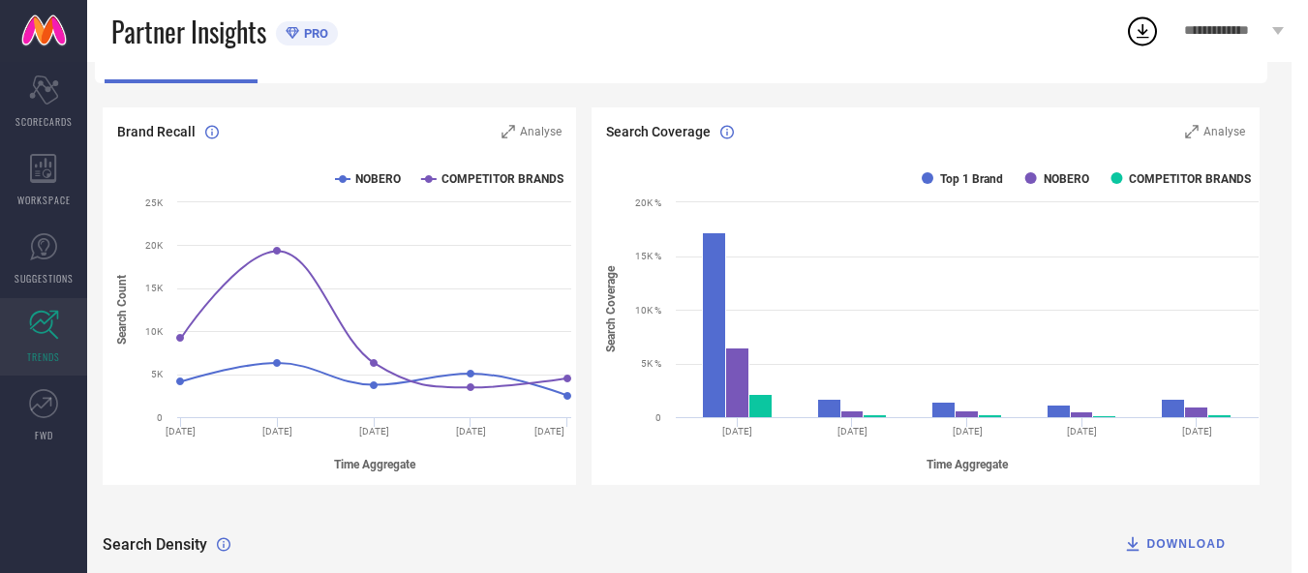
scroll to position [0, 13]
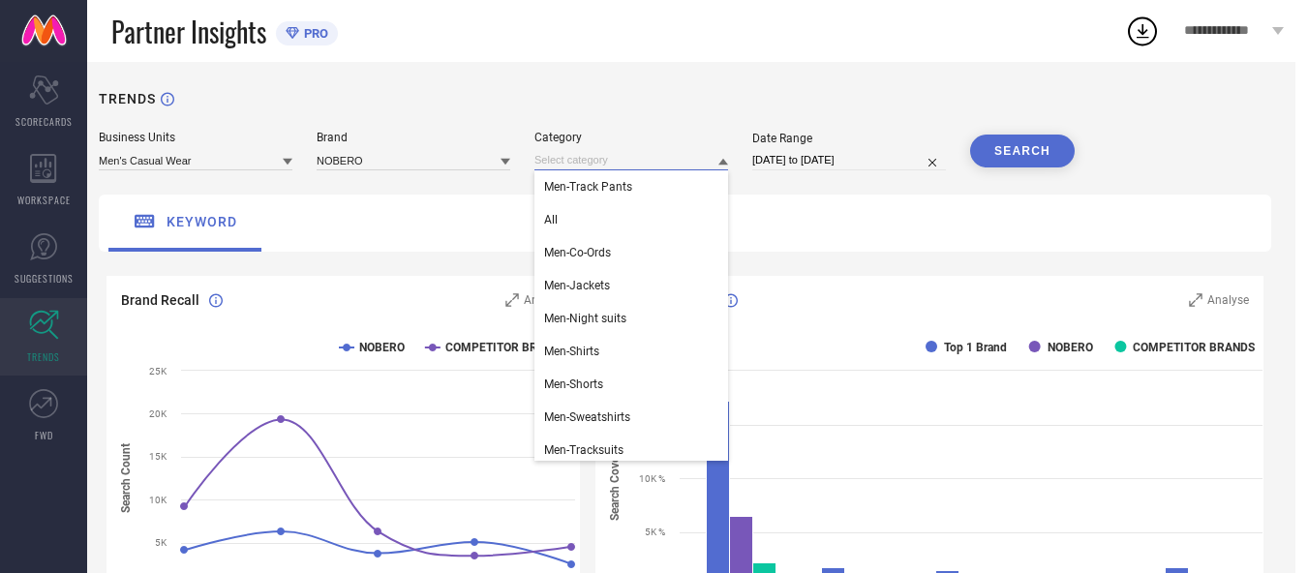
click at [601, 169] on input at bounding box center [632, 160] width 194 height 20
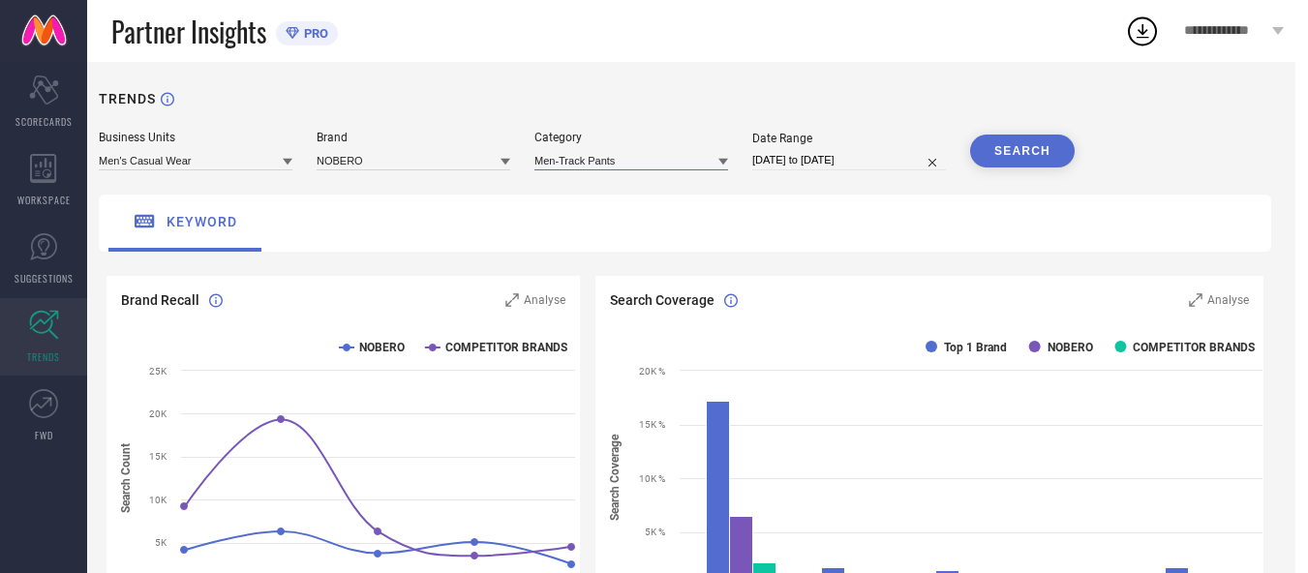
select select "7"
select select "2025"
select select "8"
select select "2025"
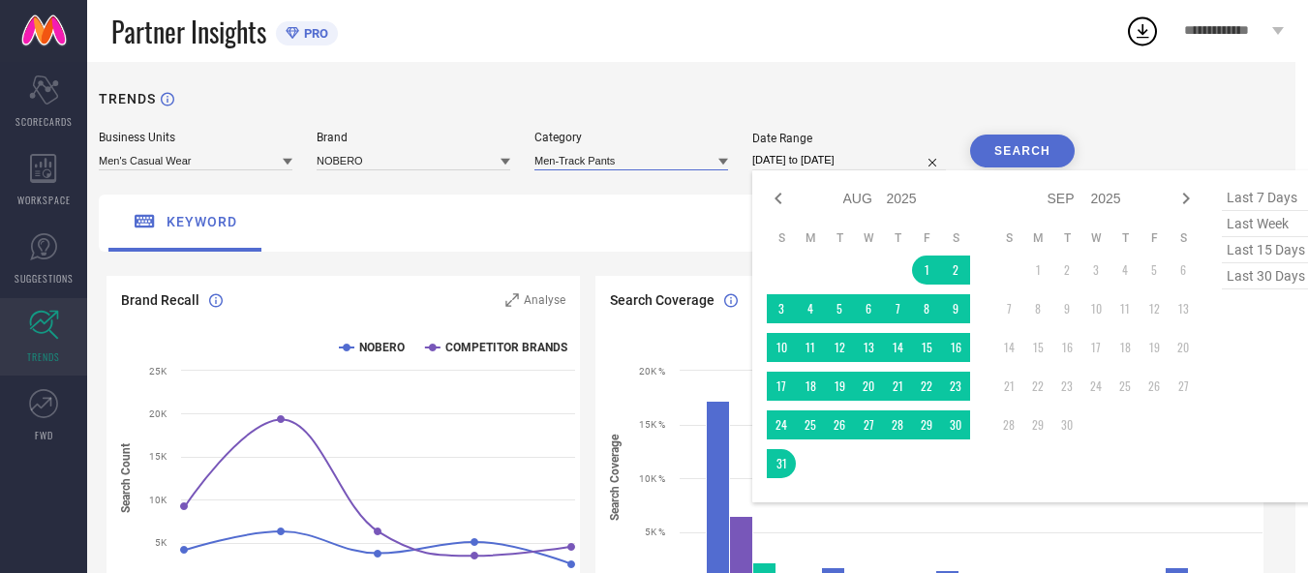
click at [805, 158] on input "[DATE] to [DATE]" at bounding box center [850, 160] width 194 height 20
click at [776, 204] on icon at bounding box center [778, 198] width 23 height 23
select select "6"
select select "2025"
select select "7"
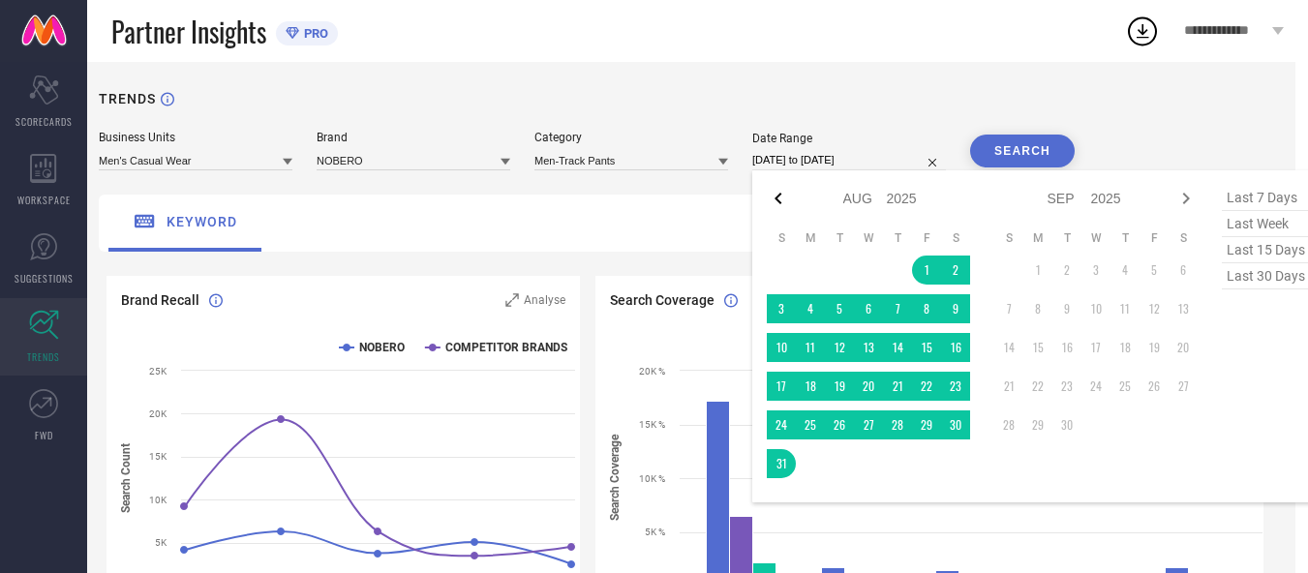
select select "2025"
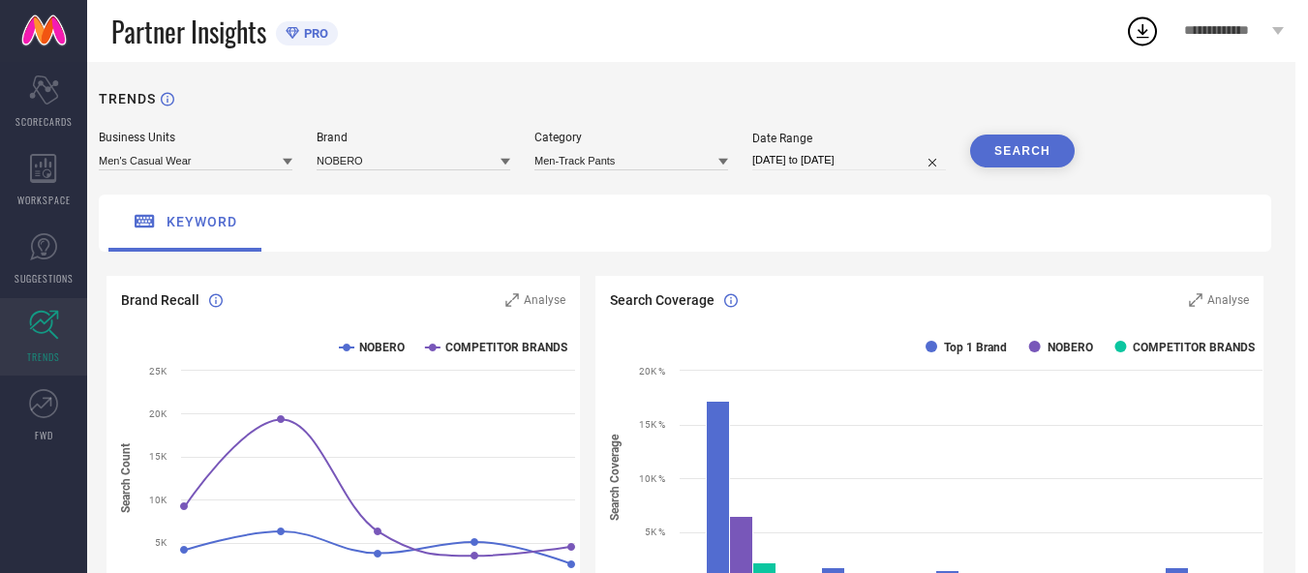
click at [1158, 122] on div "TRENDS" at bounding box center [685, 111] width 1173 height 40
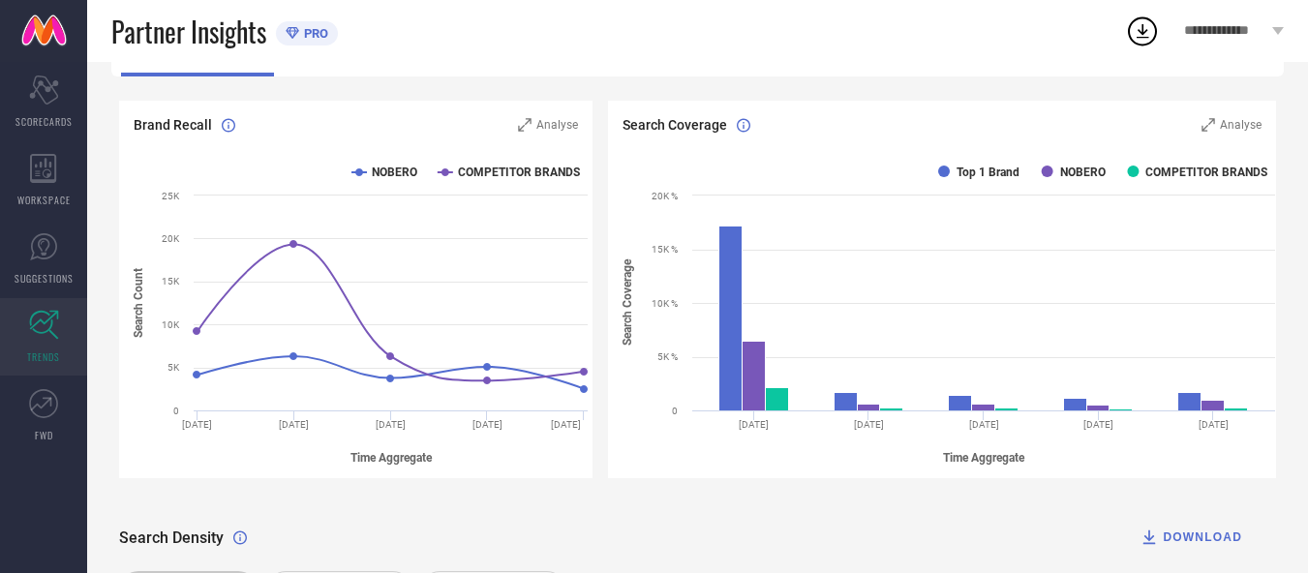
scroll to position [0, 0]
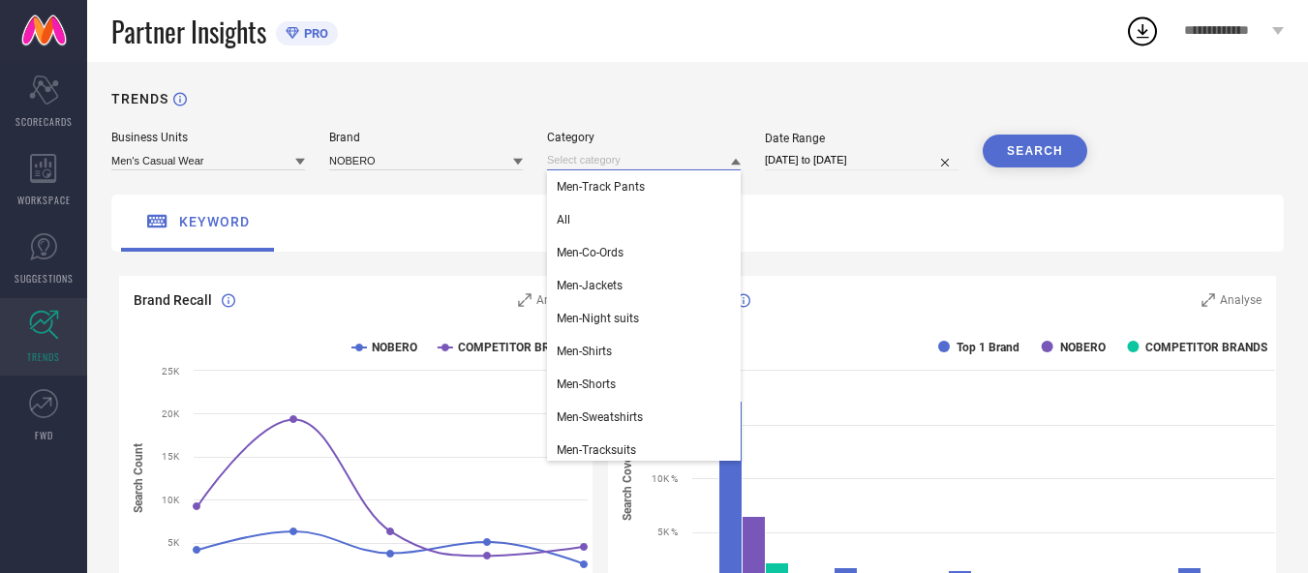
click at [641, 166] on input at bounding box center [644, 160] width 194 height 20
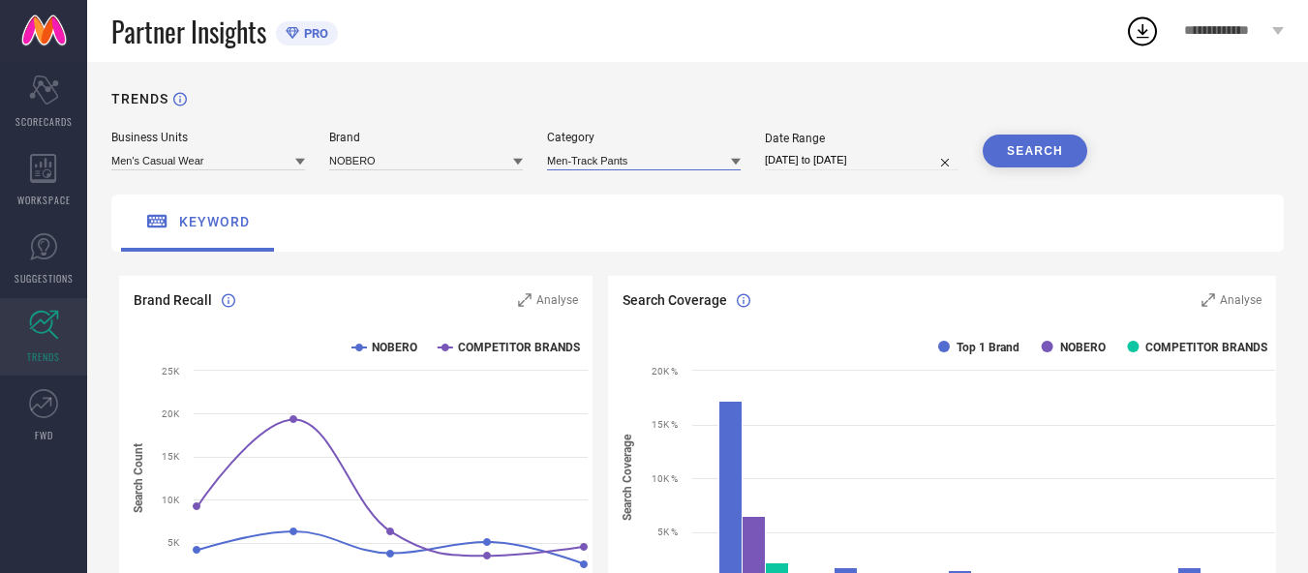
click at [641, 166] on input at bounding box center [644, 160] width 194 height 20
type input "h"
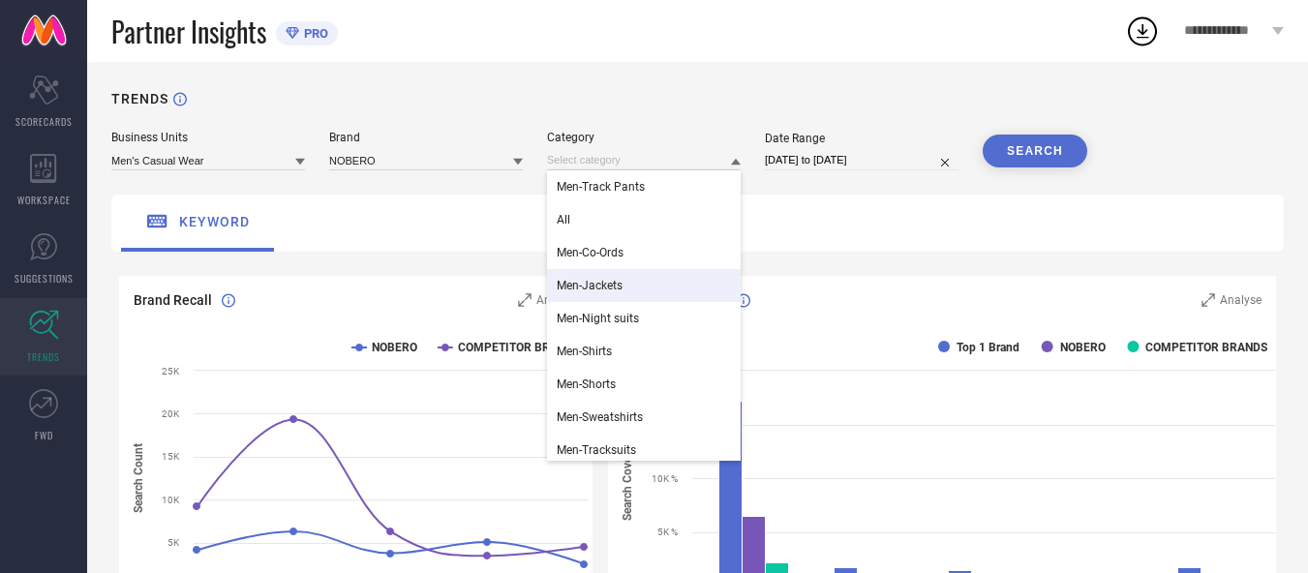
click at [648, 292] on div "Men-Jackets" at bounding box center [644, 285] width 194 height 33
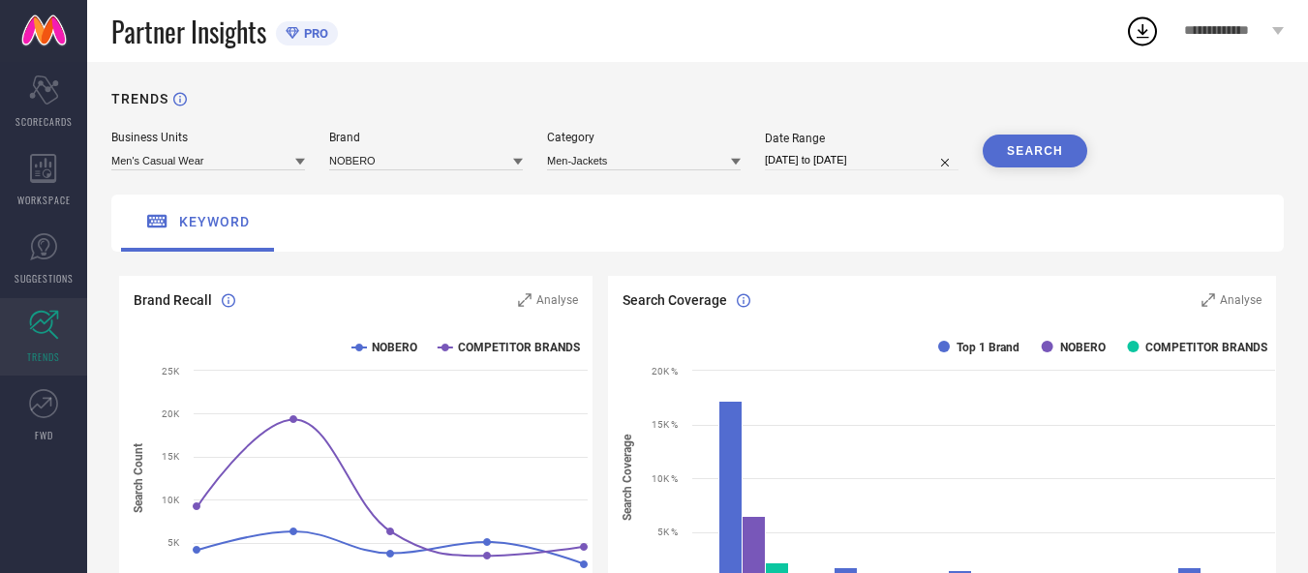
click at [1009, 149] on button "SEARCH" at bounding box center [1035, 151] width 105 height 33
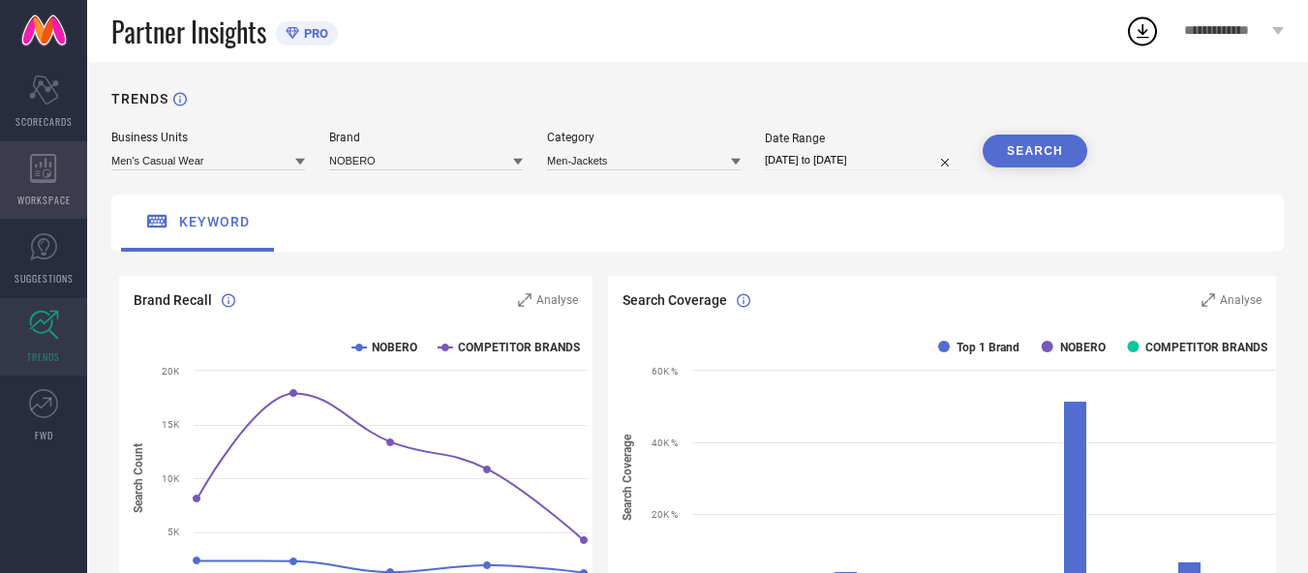
click at [26, 148] on div "WORKSPACE" at bounding box center [43, 179] width 87 height 77
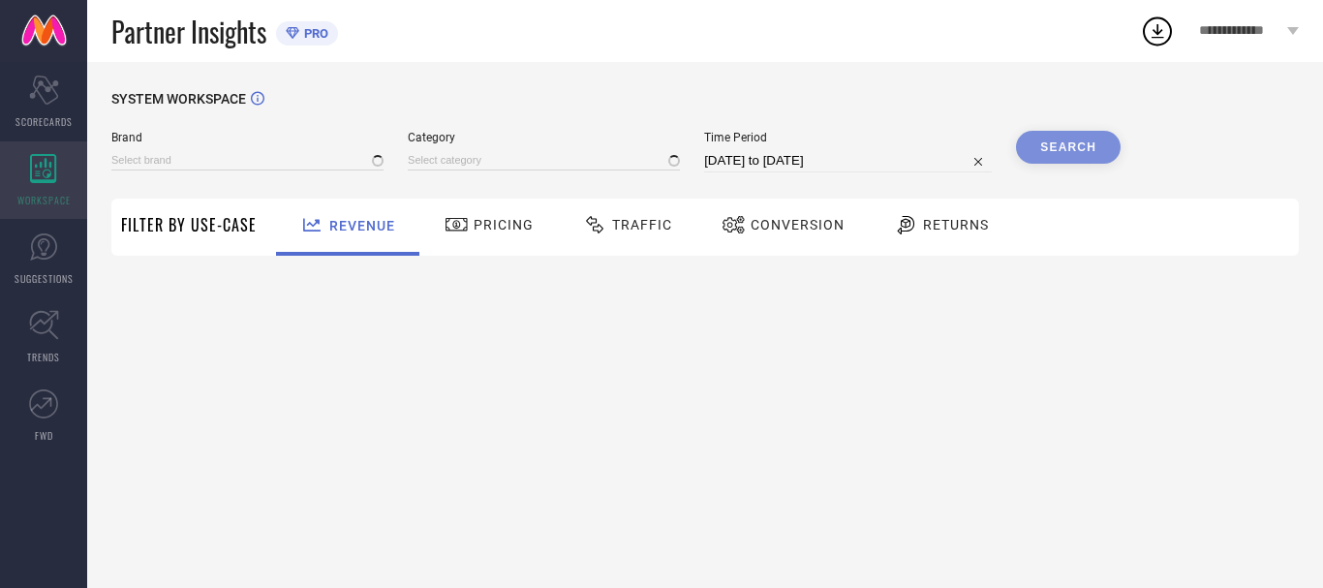
type input "NOBERO"
type input "All"
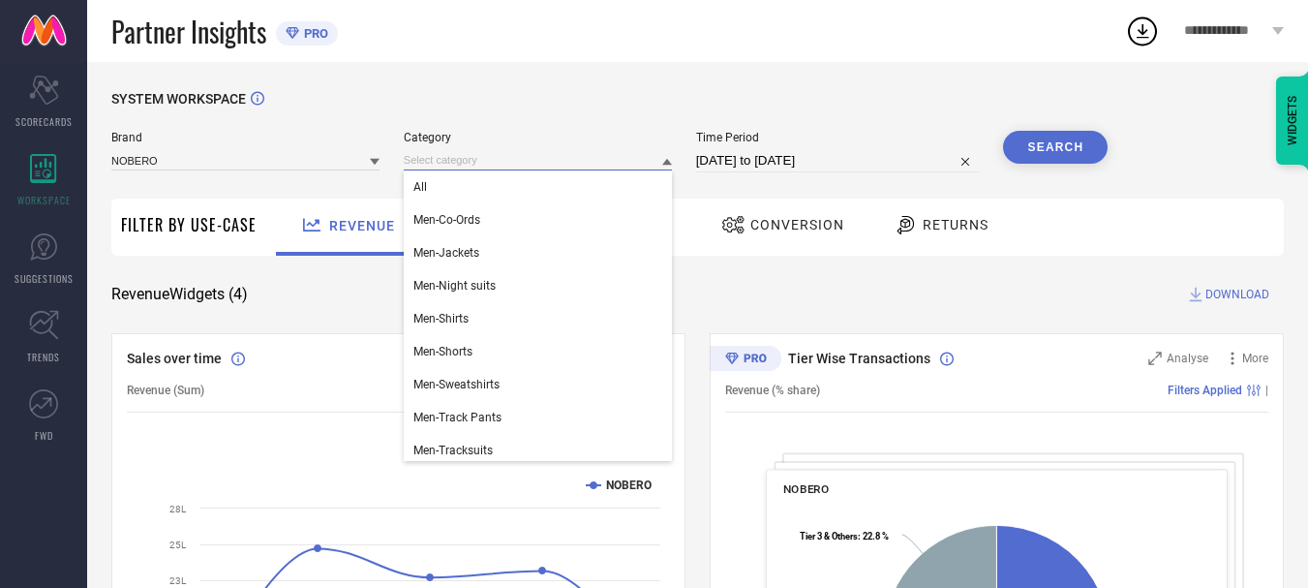
click at [494, 164] on input at bounding box center [538, 160] width 268 height 20
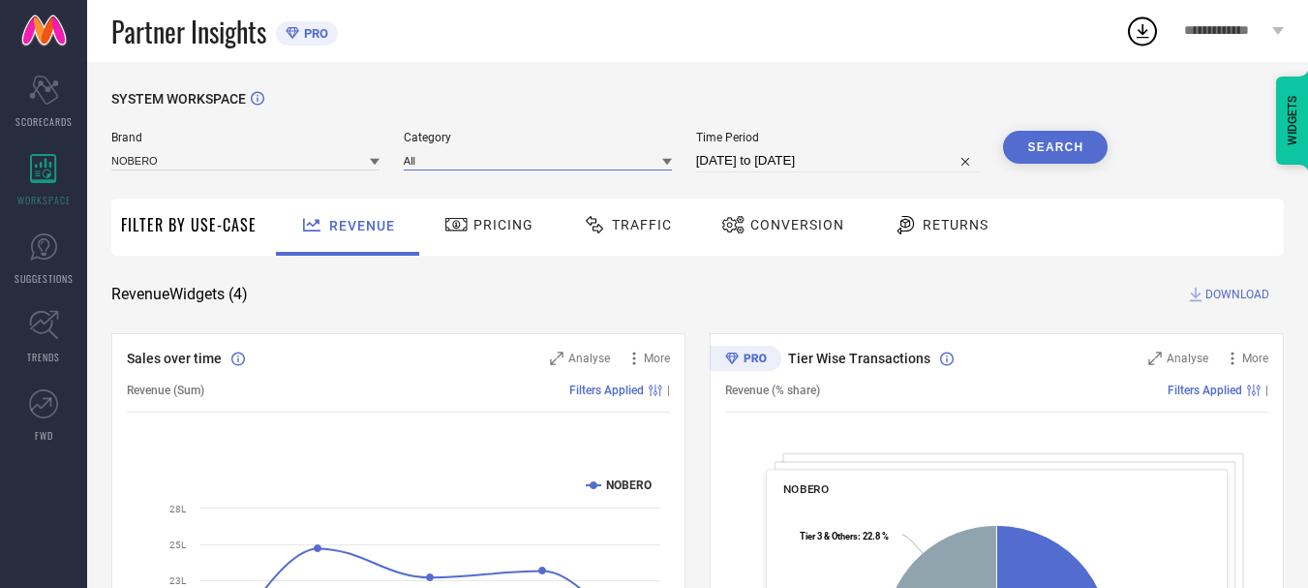
click at [496, 169] on input at bounding box center [538, 160] width 268 height 20
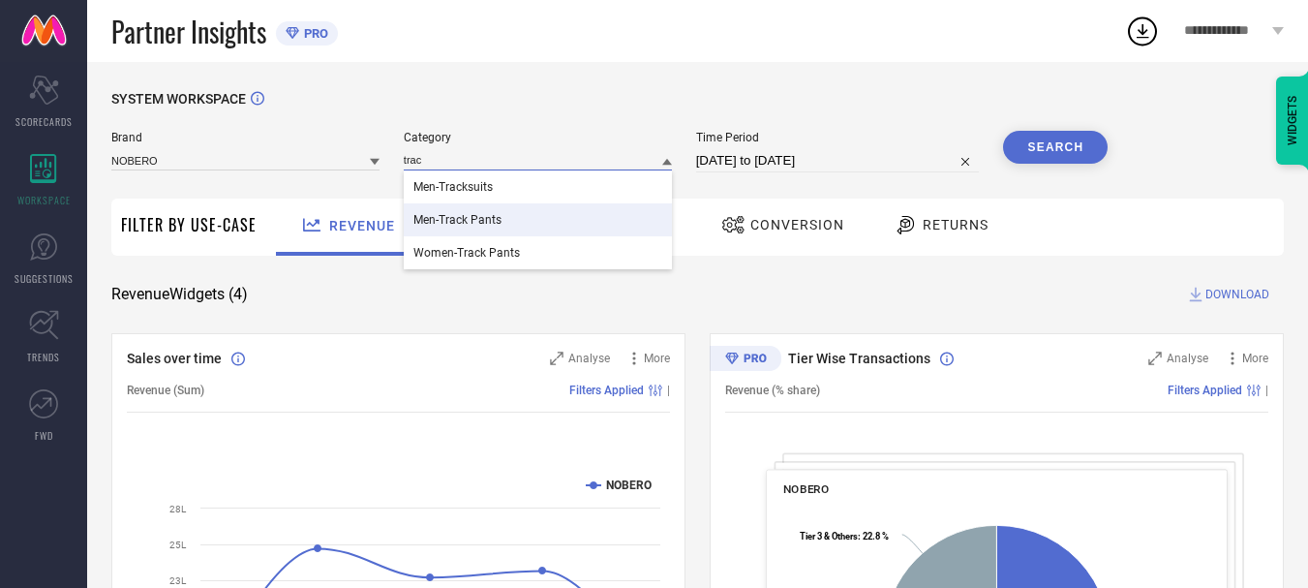
type input "trac"
click at [554, 214] on div "Men-Track Pants" at bounding box center [538, 219] width 268 height 33
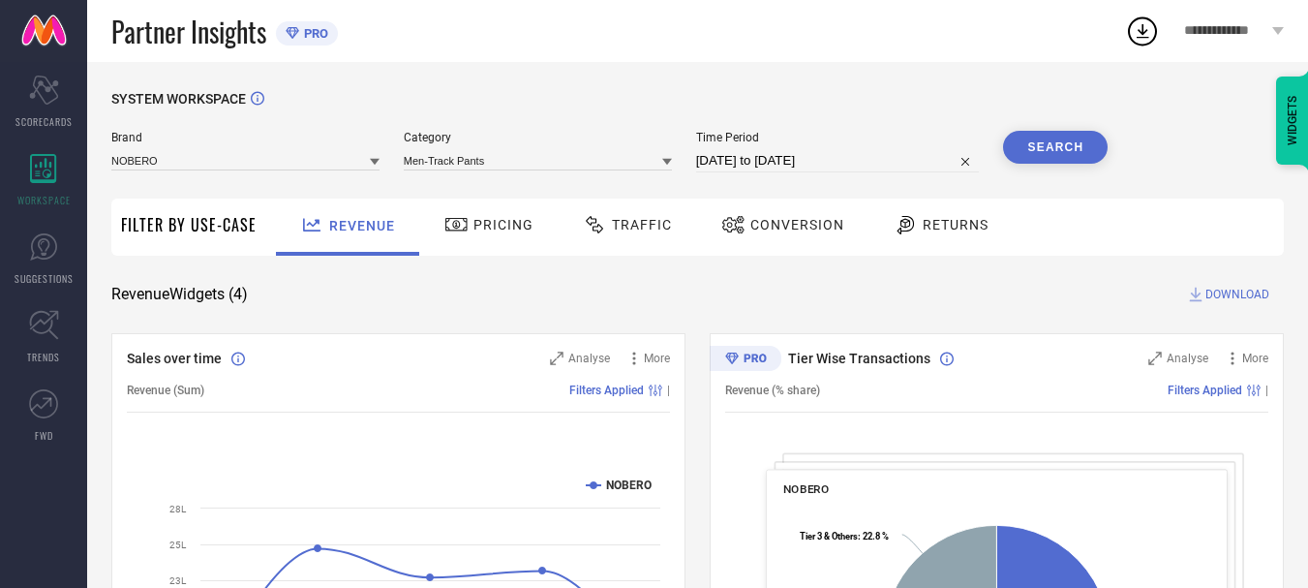
select select "7"
select select "2025"
select select "8"
select select "2025"
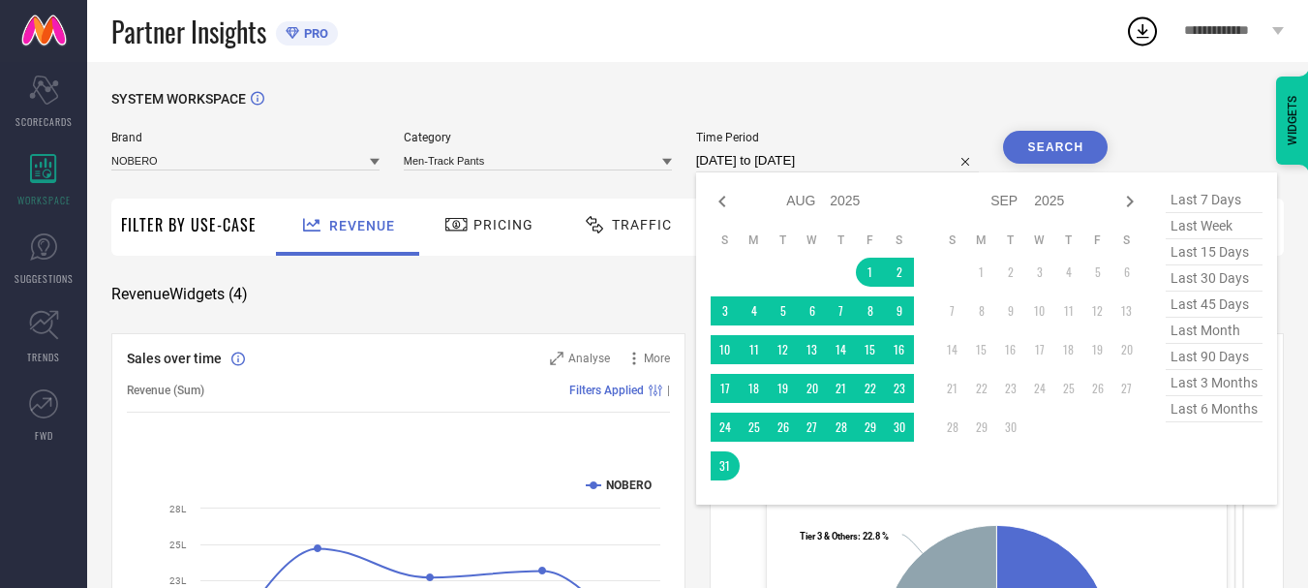
click at [758, 162] on input "[DATE] to [DATE]" at bounding box center [838, 160] width 284 height 23
click at [724, 203] on icon at bounding box center [722, 202] width 7 height 12
select select "6"
select select "2025"
select select "7"
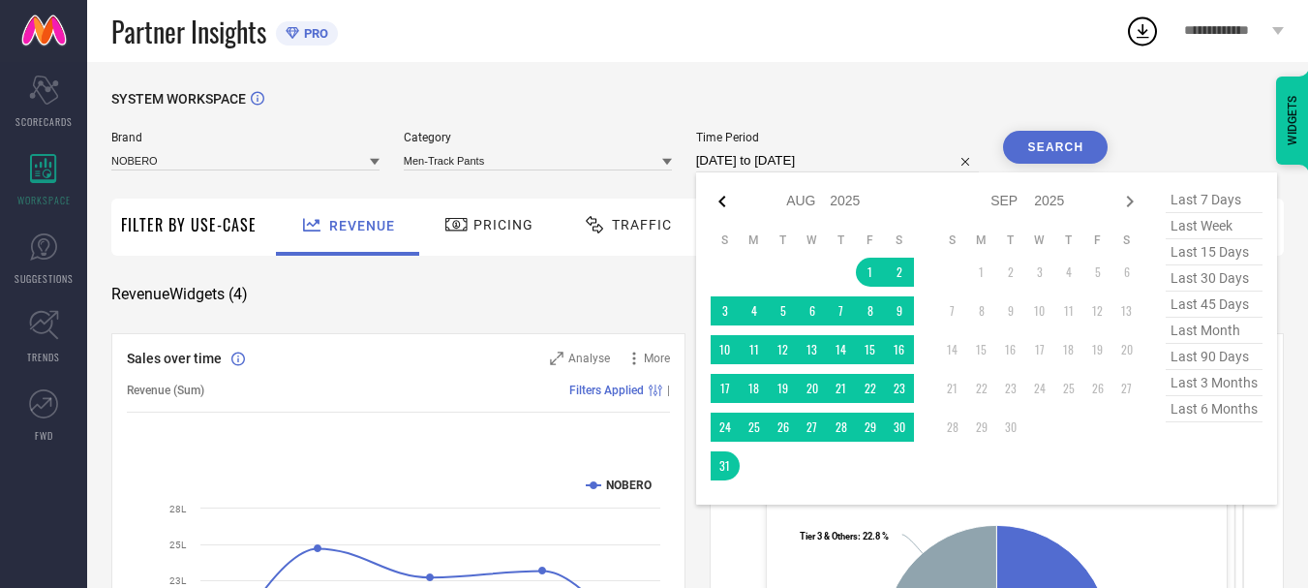
select select "2025"
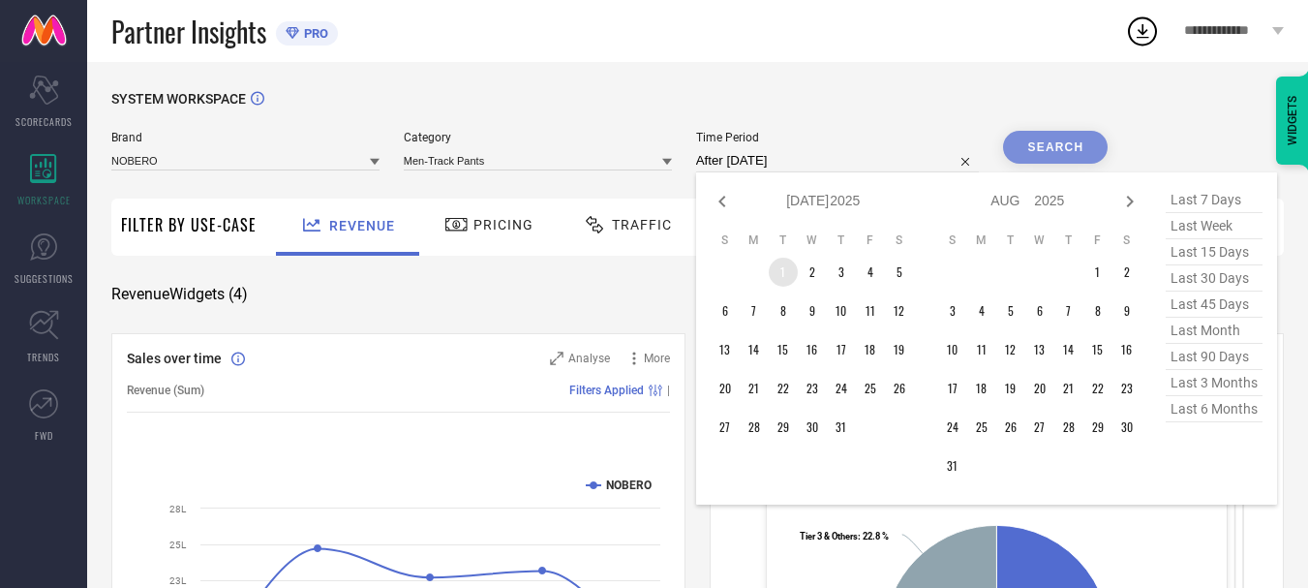
click at [788, 259] on td "1" at bounding box center [783, 272] width 29 height 29
click at [1222, 392] on span "last 3 months" at bounding box center [1214, 383] width 97 height 26
type input "[DATE] to [DATE]"
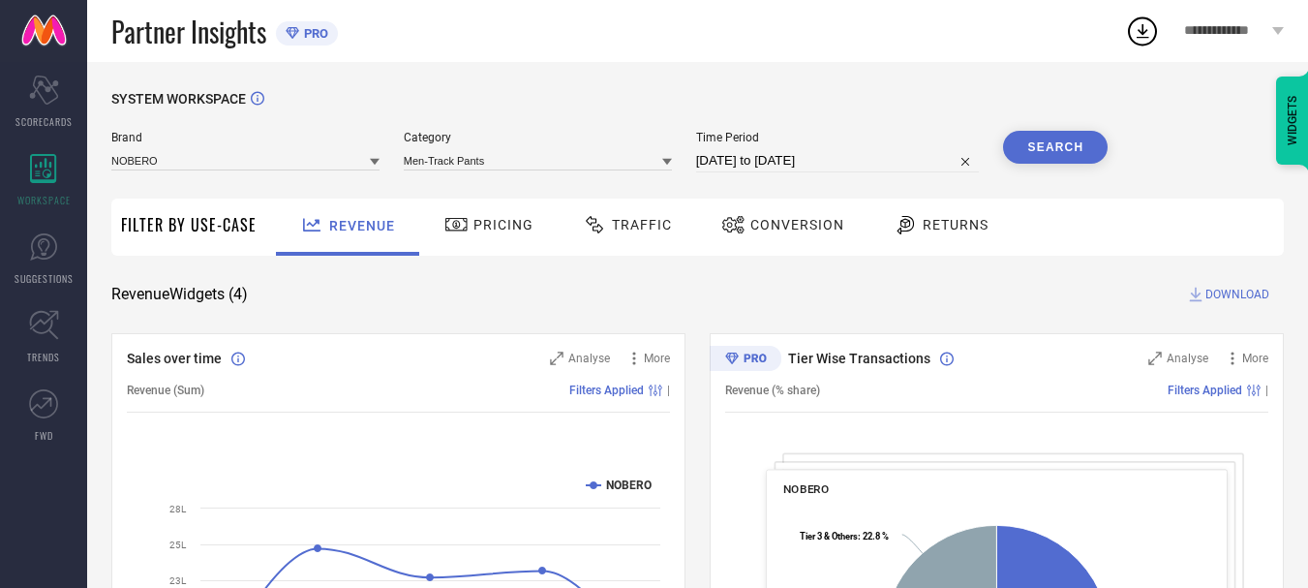
click at [1048, 154] on button "Search" at bounding box center [1055, 147] width 105 height 33
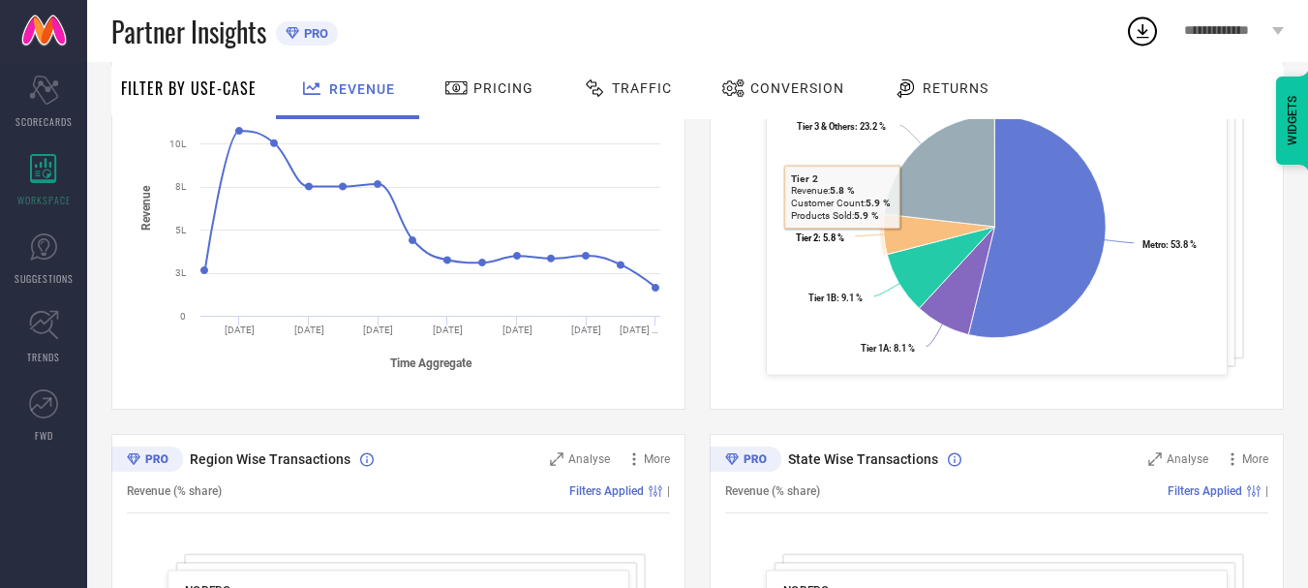
scroll to position [407, 0]
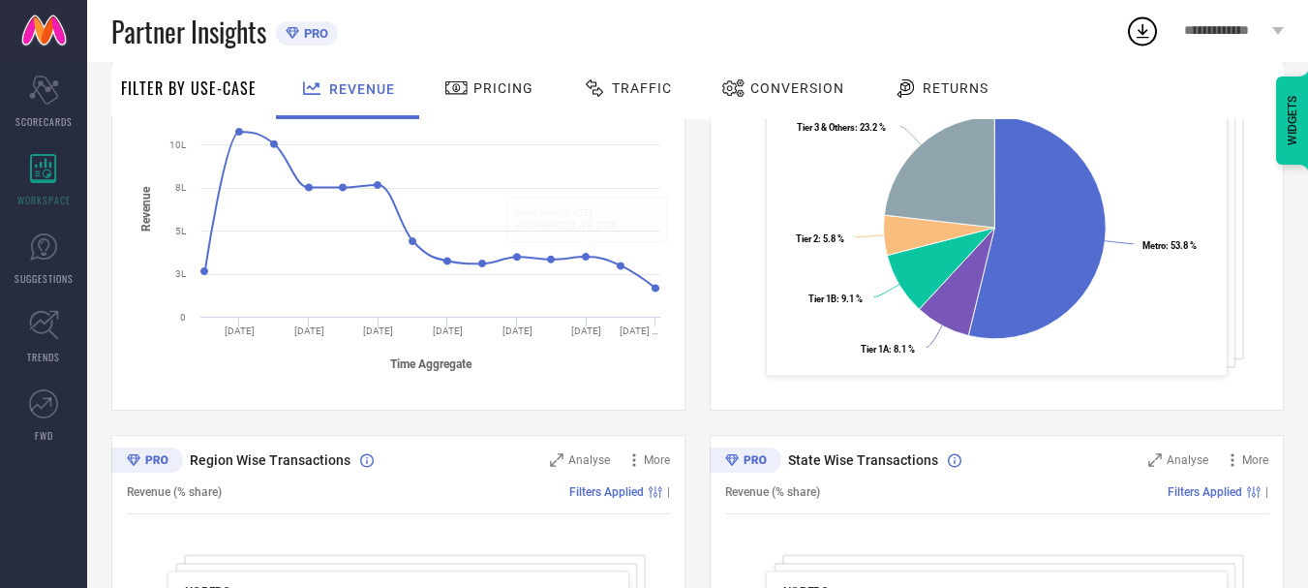
click at [627, 89] on span "Traffic" at bounding box center [642, 87] width 60 height 15
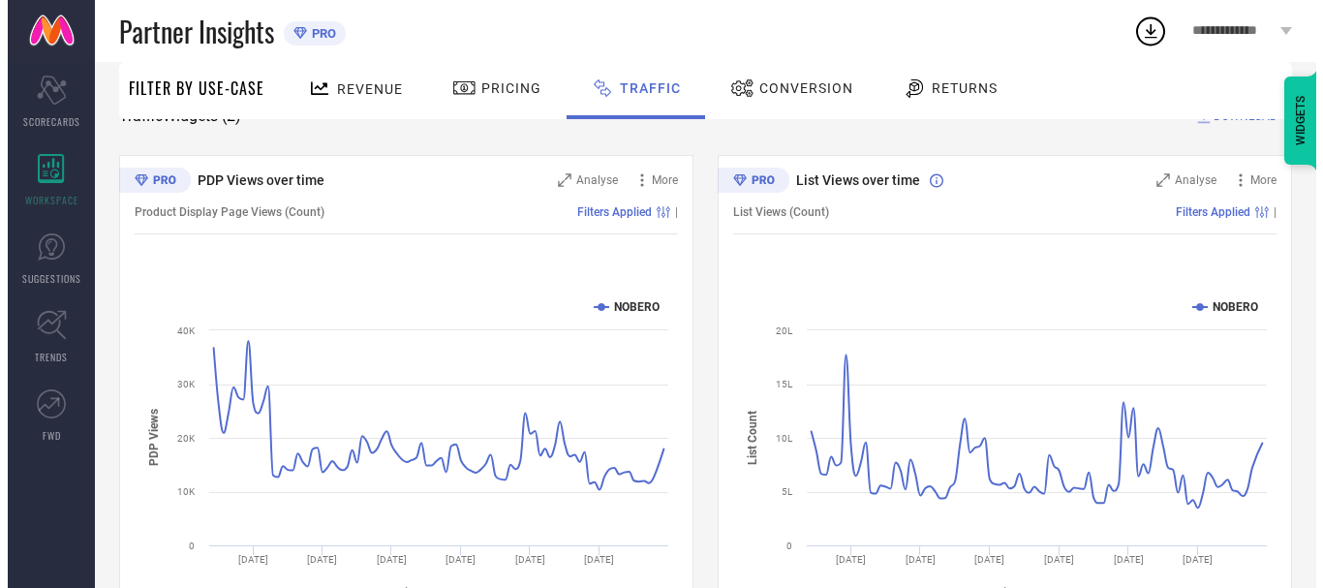
scroll to position [179, 0]
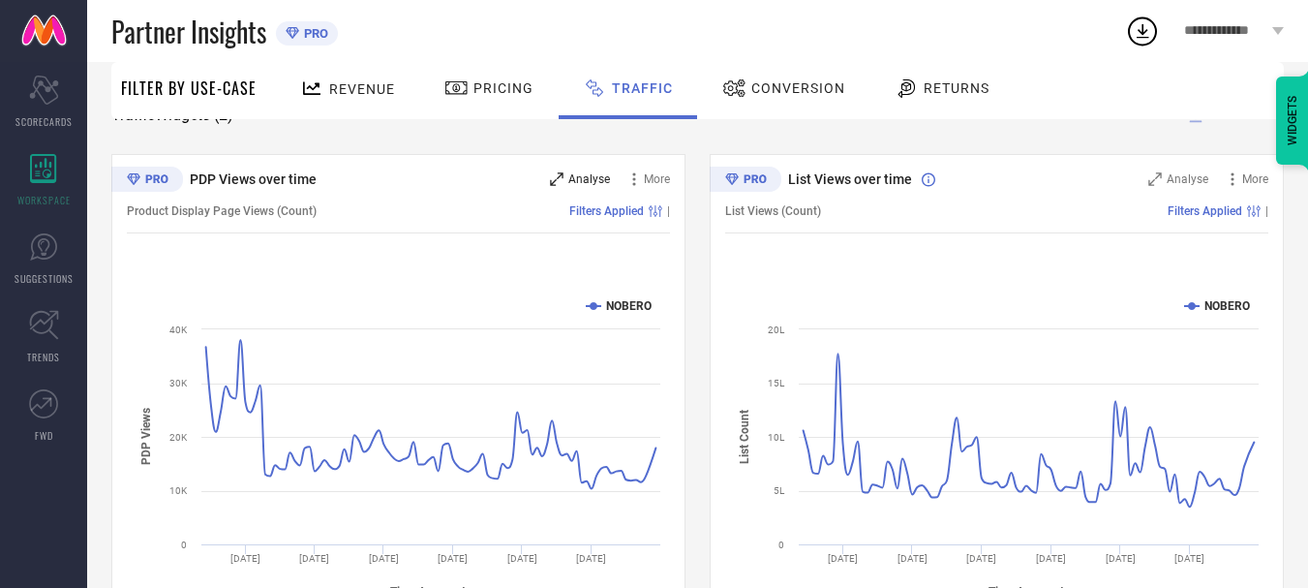
click at [586, 181] on span "Analyse" at bounding box center [589, 179] width 42 height 14
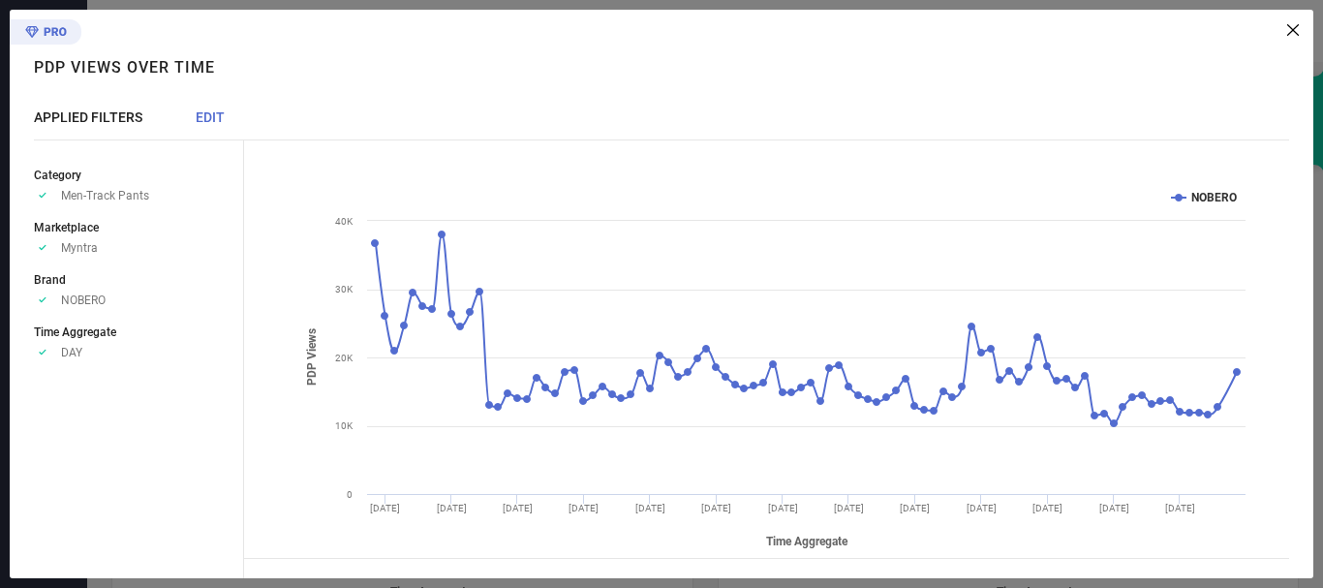
click at [219, 109] on span "EDIT" at bounding box center [210, 116] width 29 height 15
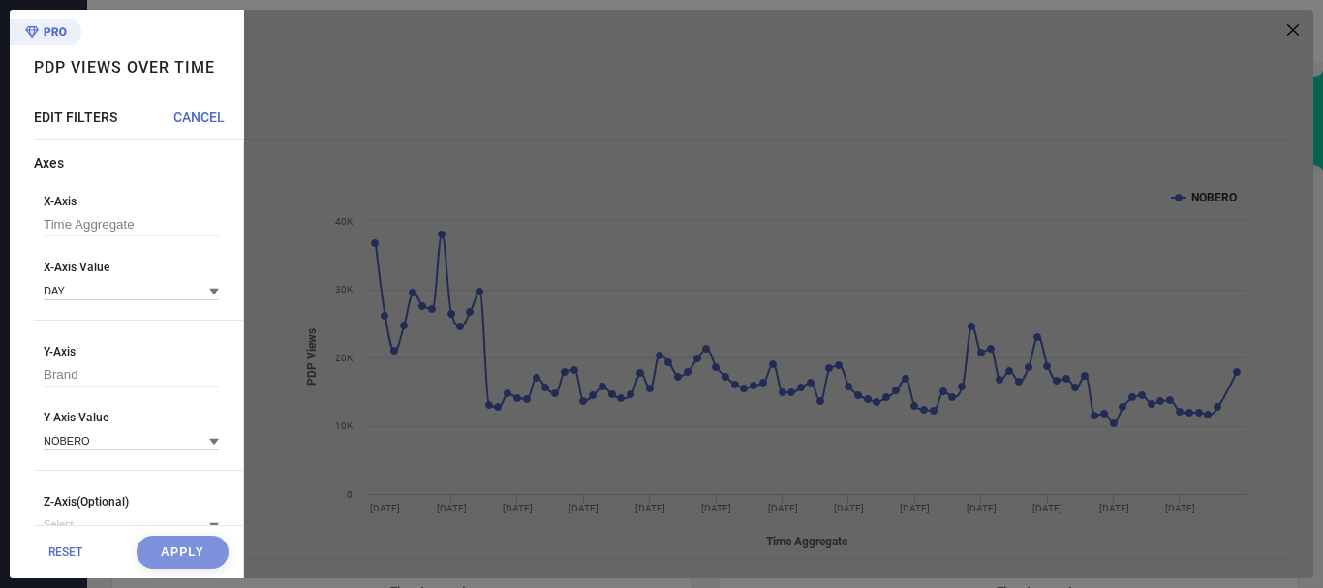
click at [421, 151] on div at bounding box center [778, 294] width 1069 height 568
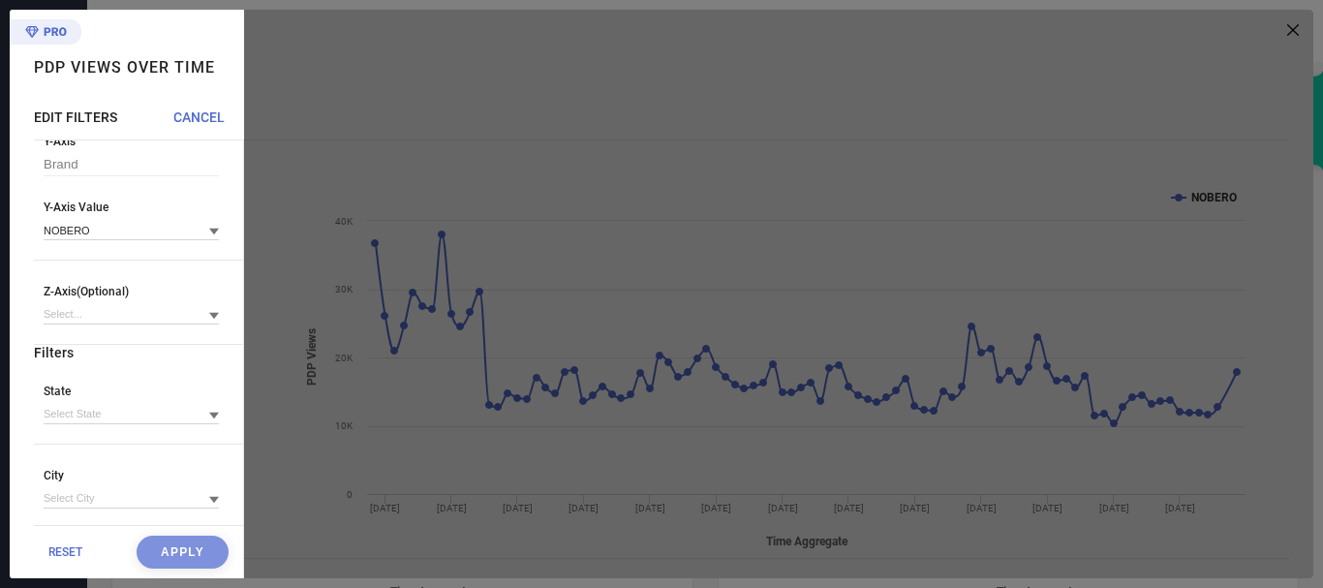
scroll to position [217, 0]
click at [173, 540] on div "RESET Apply" at bounding box center [138, 551] width 209 height 53
click at [202, 121] on span "CANCEL" at bounding box center [198, 116] width 51 height 15
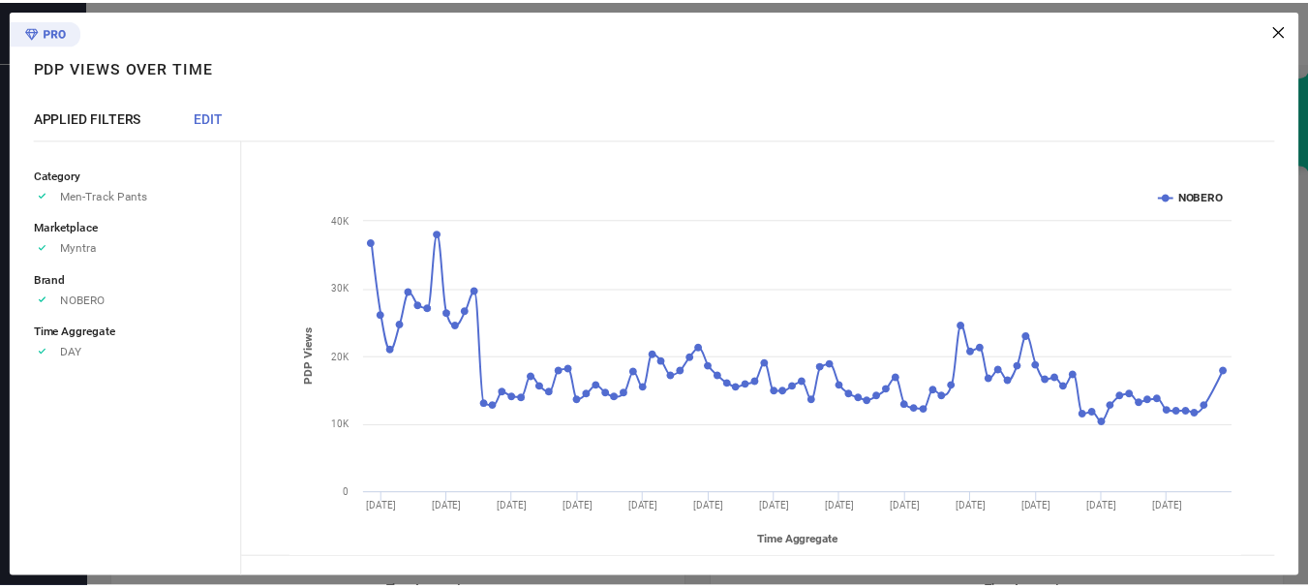
scroll to position [0, 0]
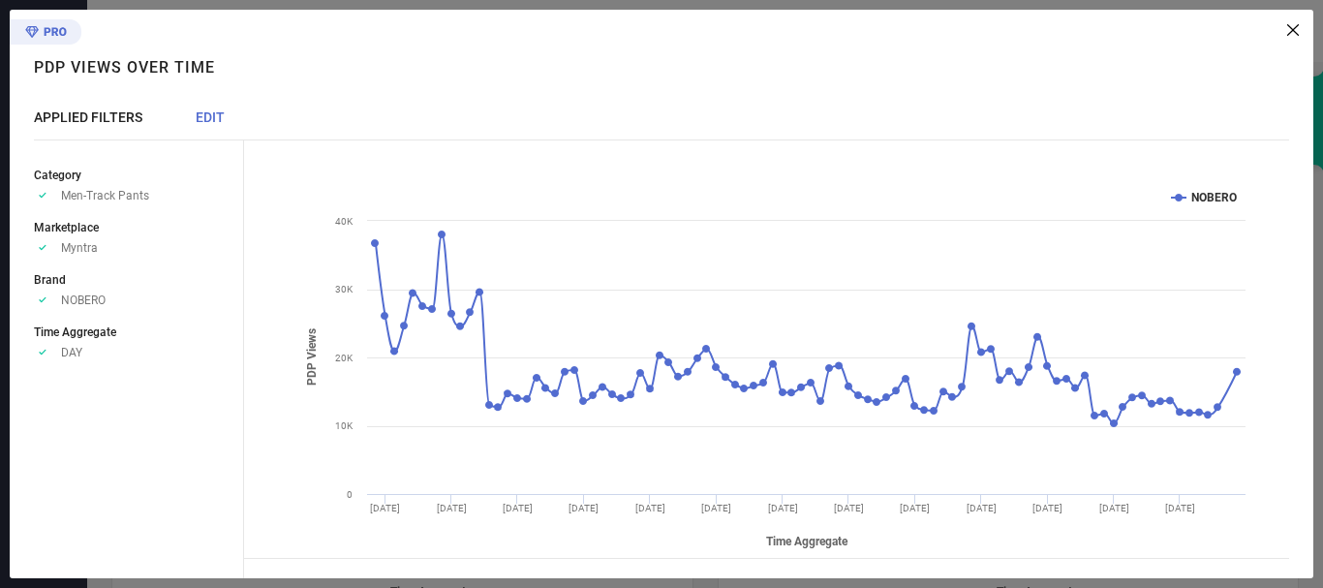
click at [1290, 28] on icon at bounding box center [1293, 30] width 12 height 12
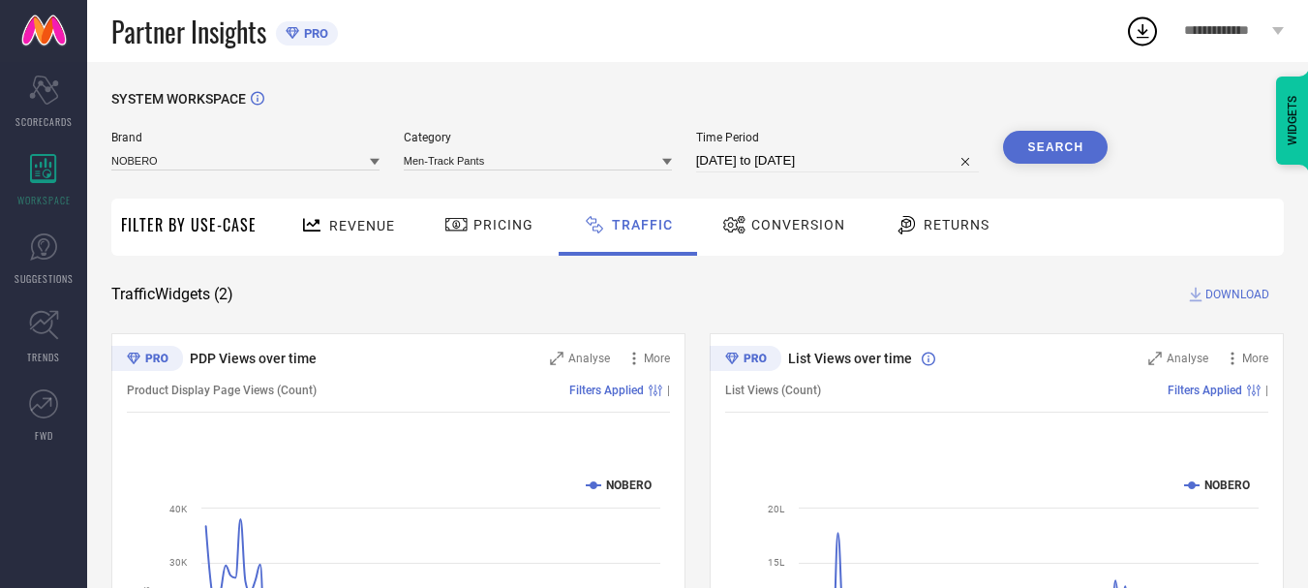
click at [792, 224] on span "Conversion" at bounding box center [799, 224] width 94 height 15
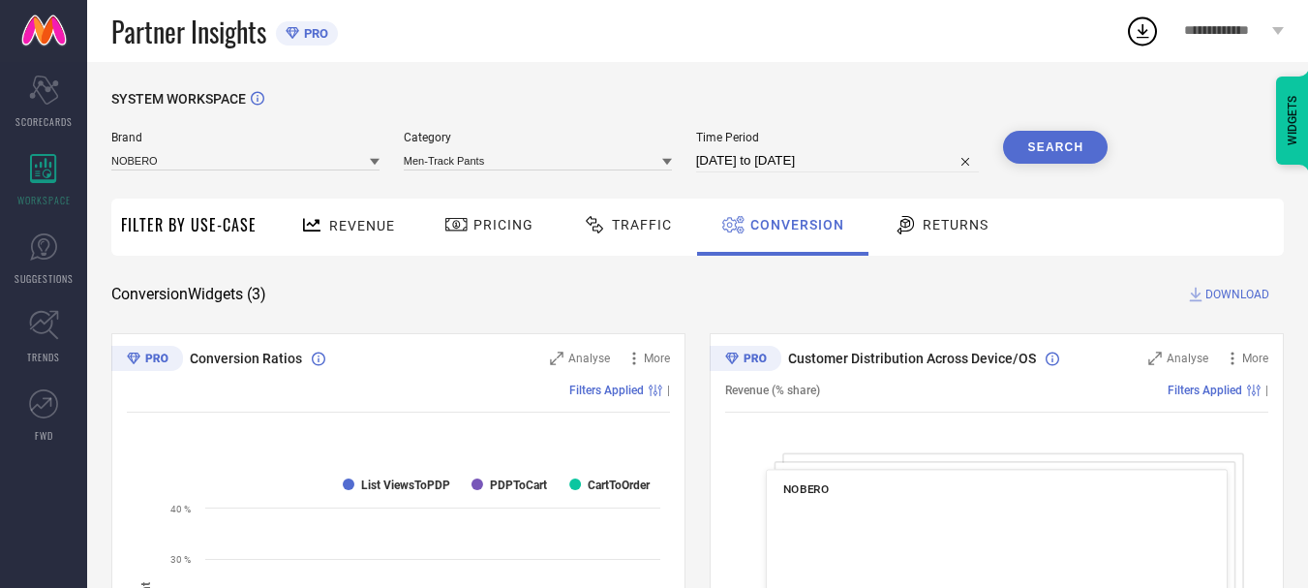
click at [792, 224] on span "Conversion" at bounding box center [798, 224] width 94 height 15
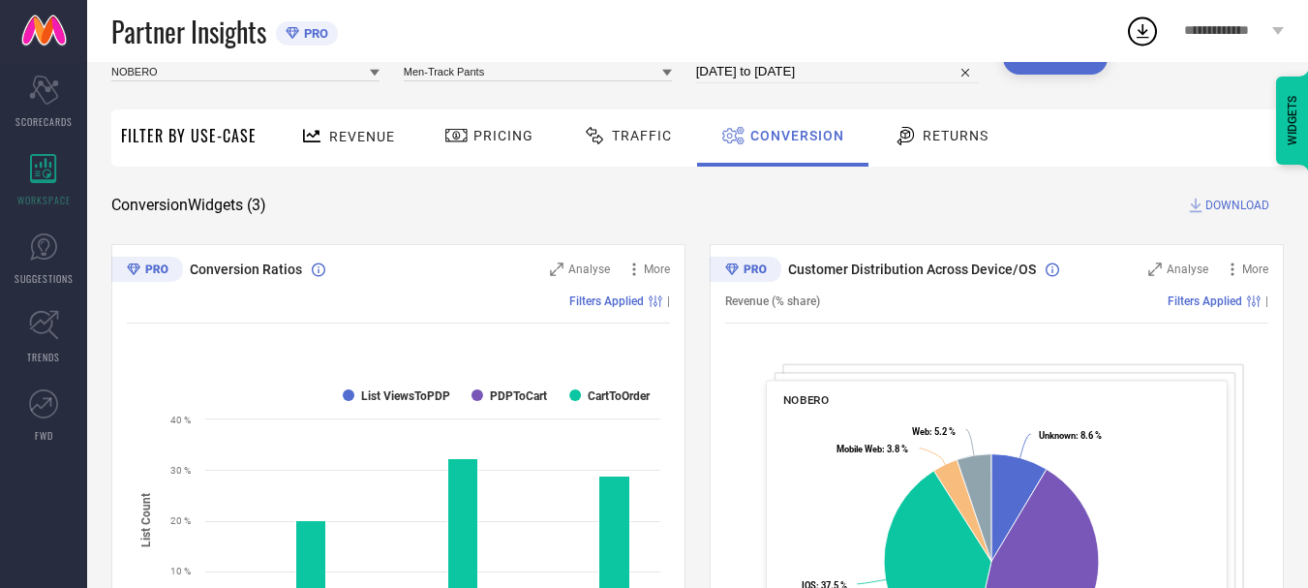
scroll to position [88, 0]
